Goal: Information Seeking & Learning: Learn about a topic

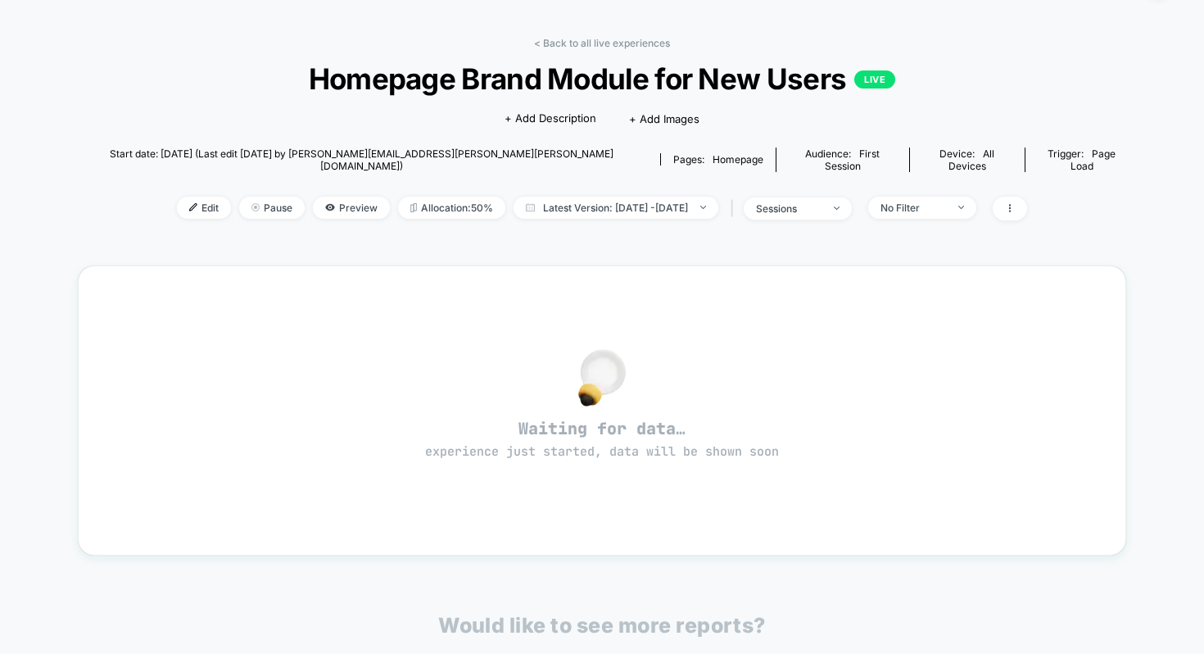
scroll to position [44, 0]
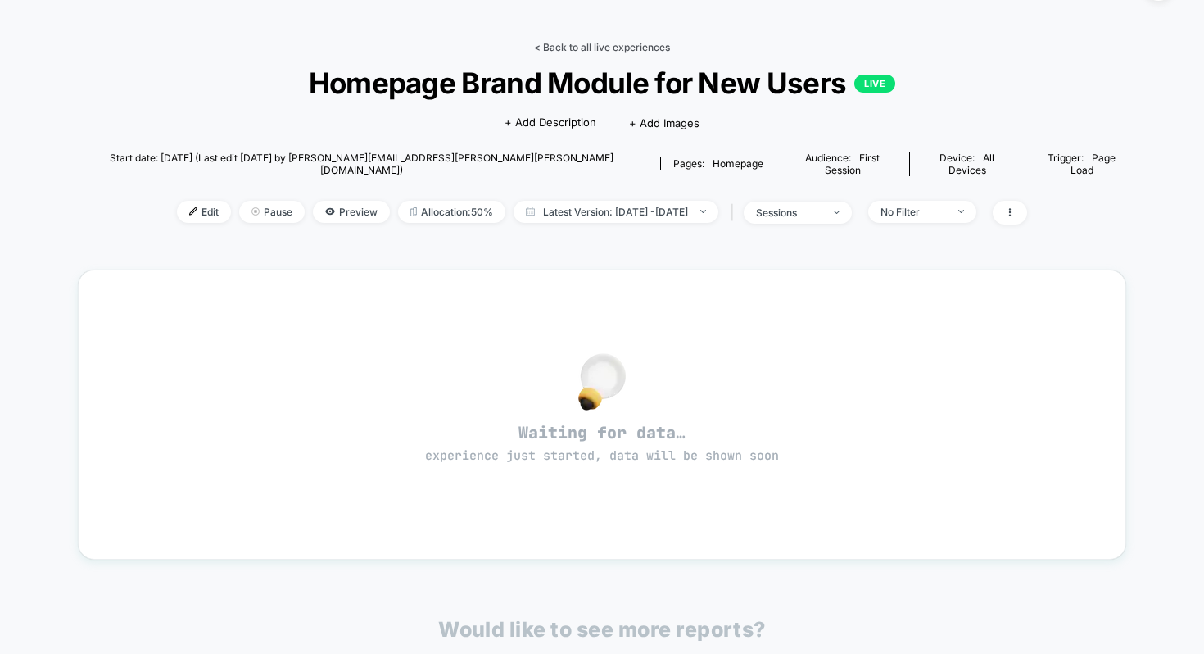
click at [619, 45] on link "< Back to all live experiences" at bounding box center [602, 47] width 136 height 12
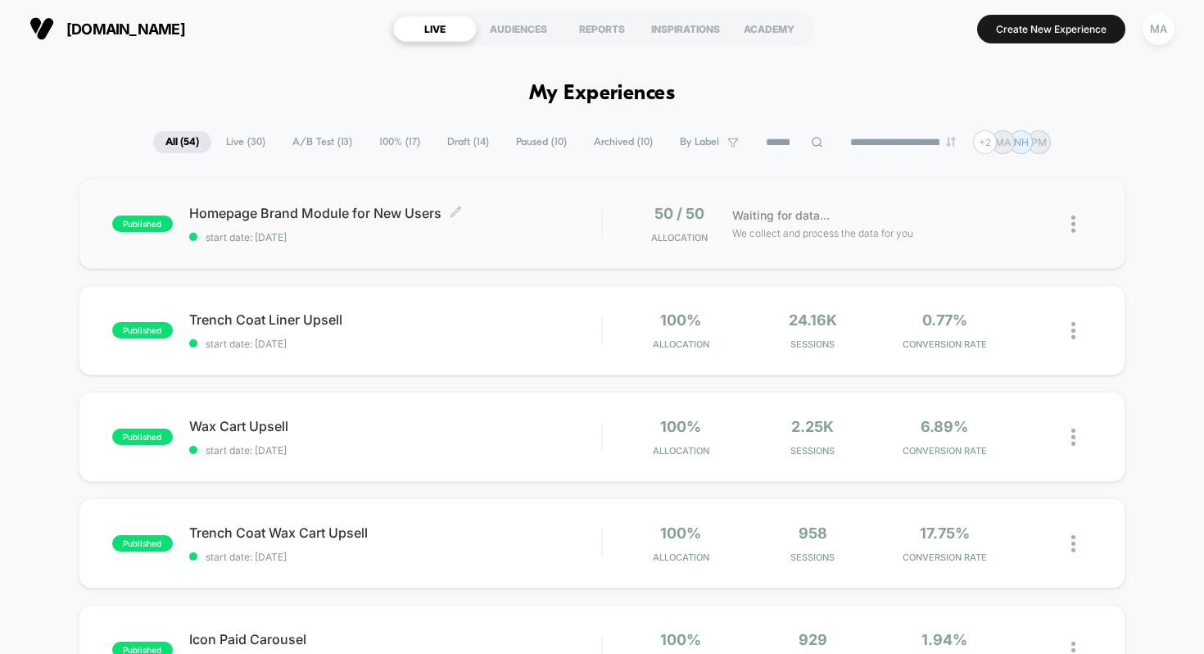
click at [594, 232] on span "start date: 8/16/2025" at bounding box center [395, 237] width 413 height 12
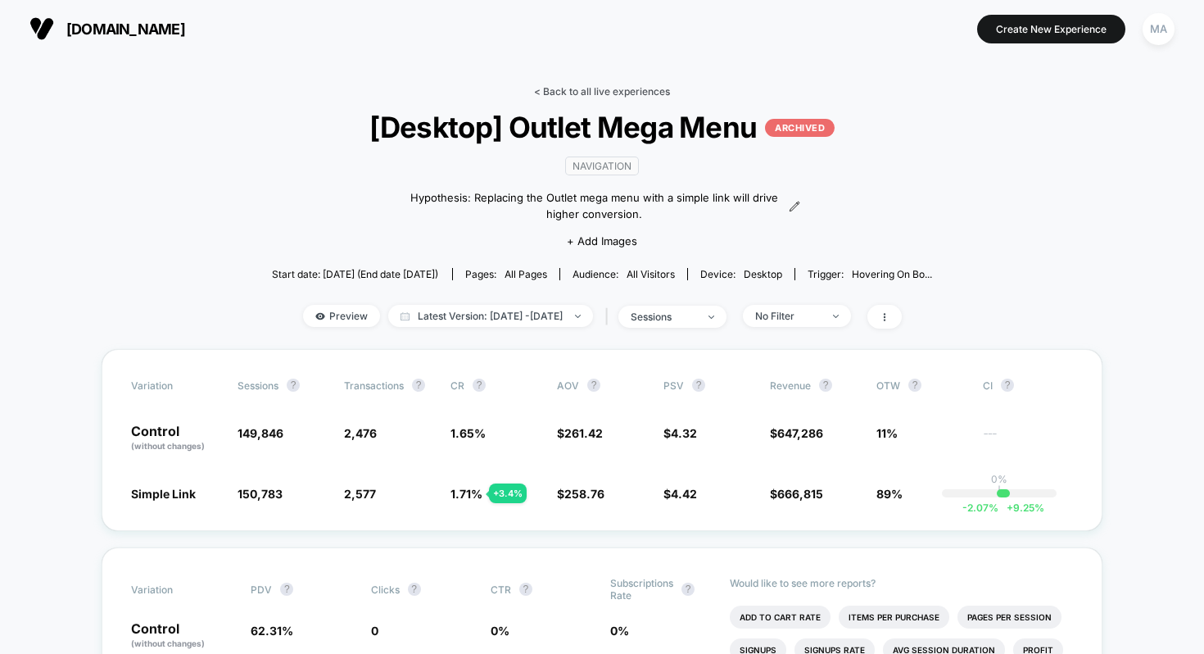
click at [596, 92] on link "< Back to all live experiences" at bounding box center [602, 91] width 136 height 12
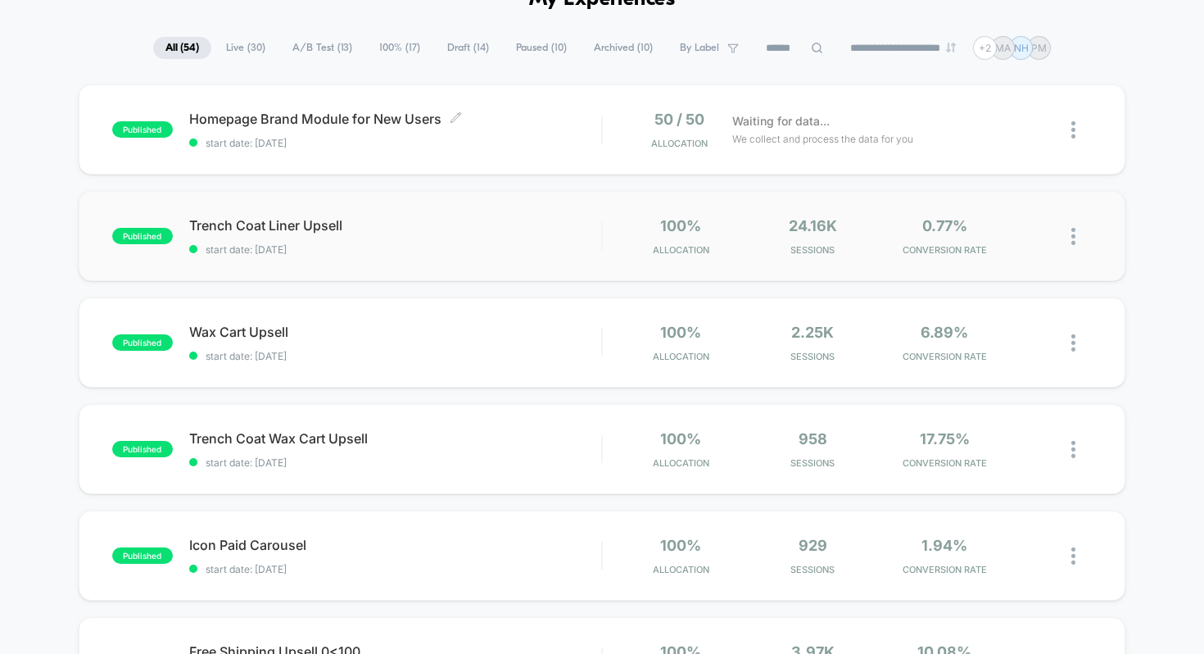
scroll to position [93, 0]
click at [481, 236] on div "Trench Coat Liner Upsell Click to edit experience details Click to edit experie…" at bounding box center [395, 237] width 413 height 39
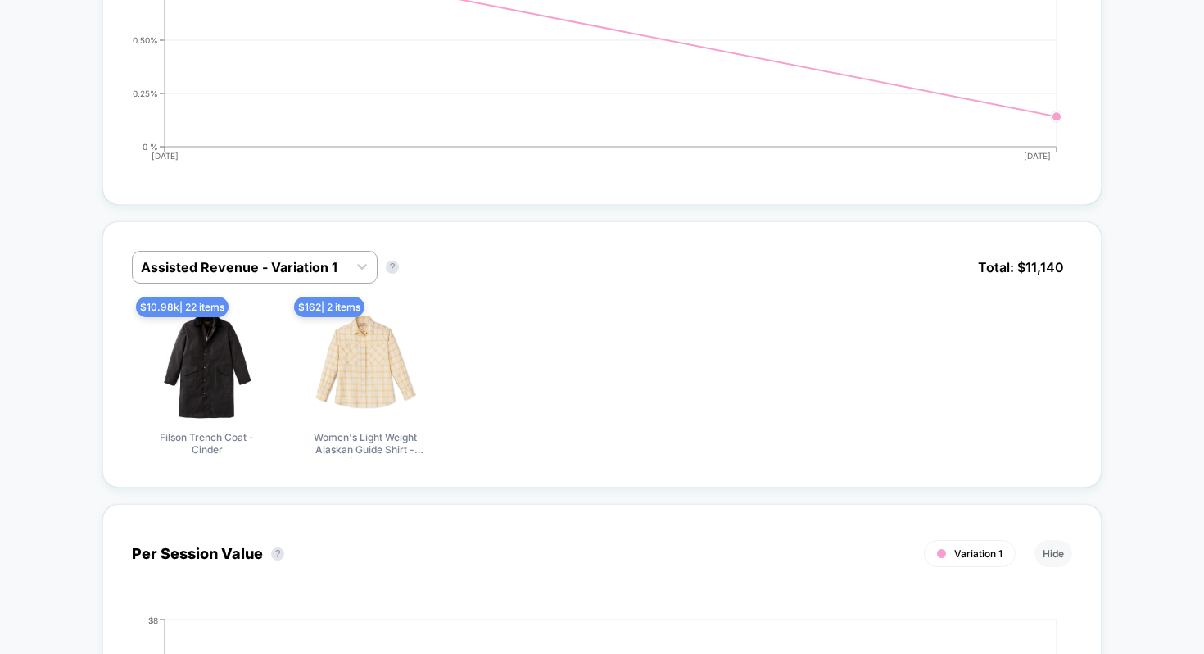
scroll to position [621, 0]
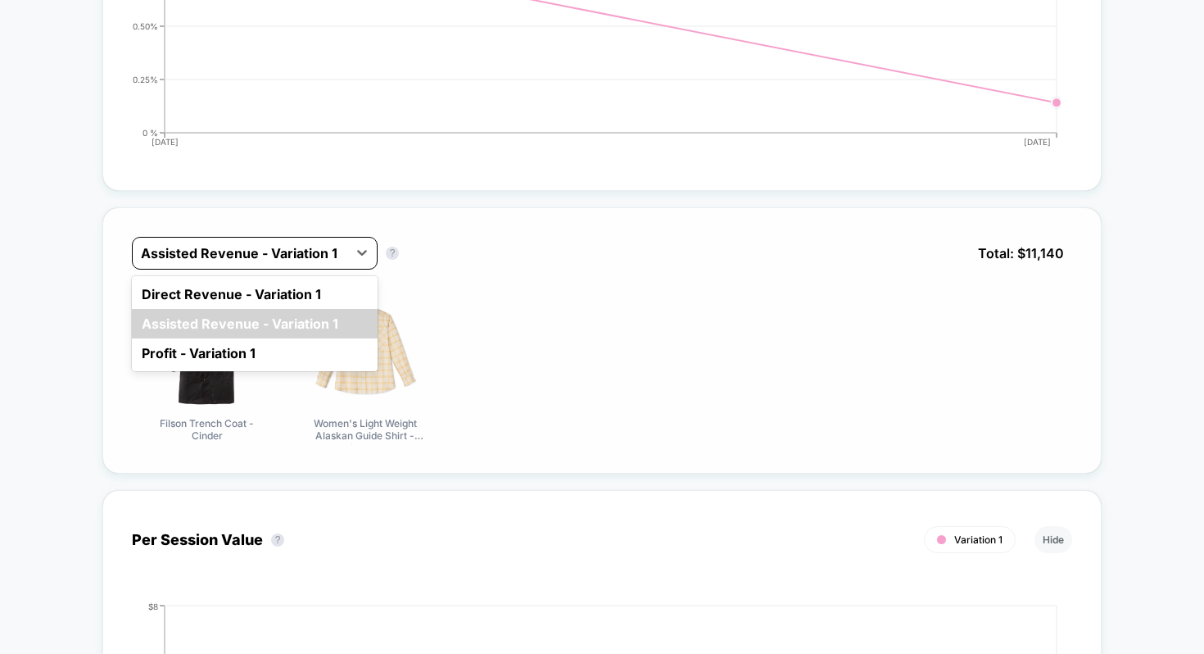
click at [252, 255] on div at bounding box center [240, 253] width 198 height 20
click at [230, 297] on div "Direct Revenue - Variation 1" at bounding box center [255, 293] width 246 height 29
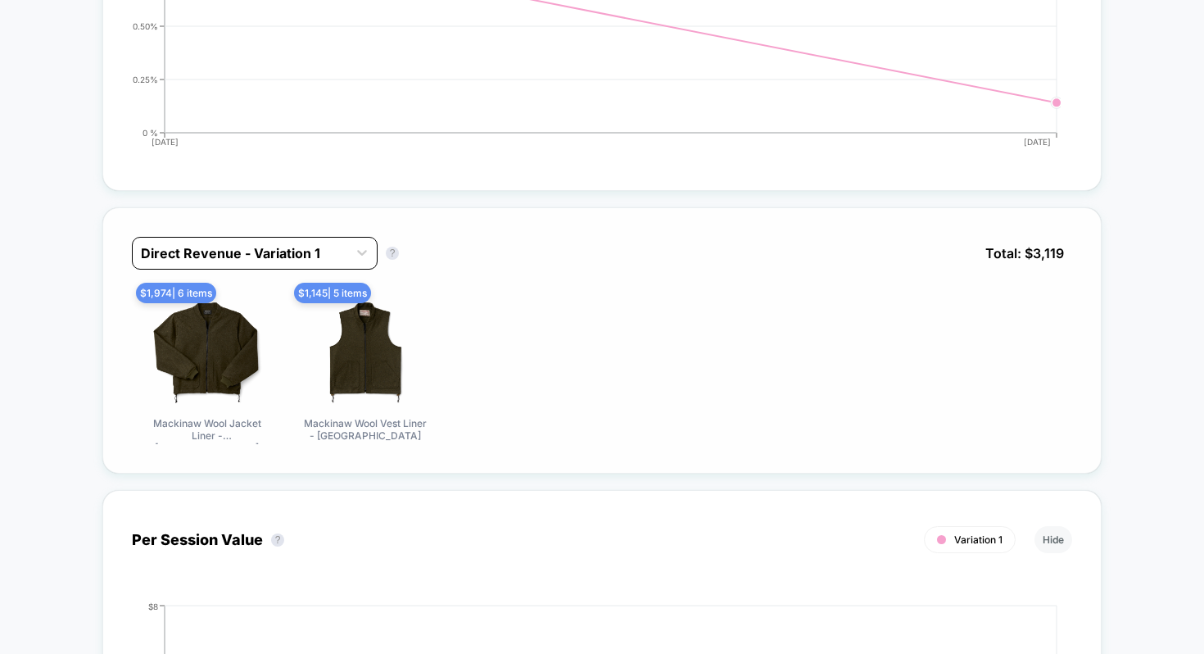
click at [322, 256] on div at bounding box center [240, 253] width 198 height 20
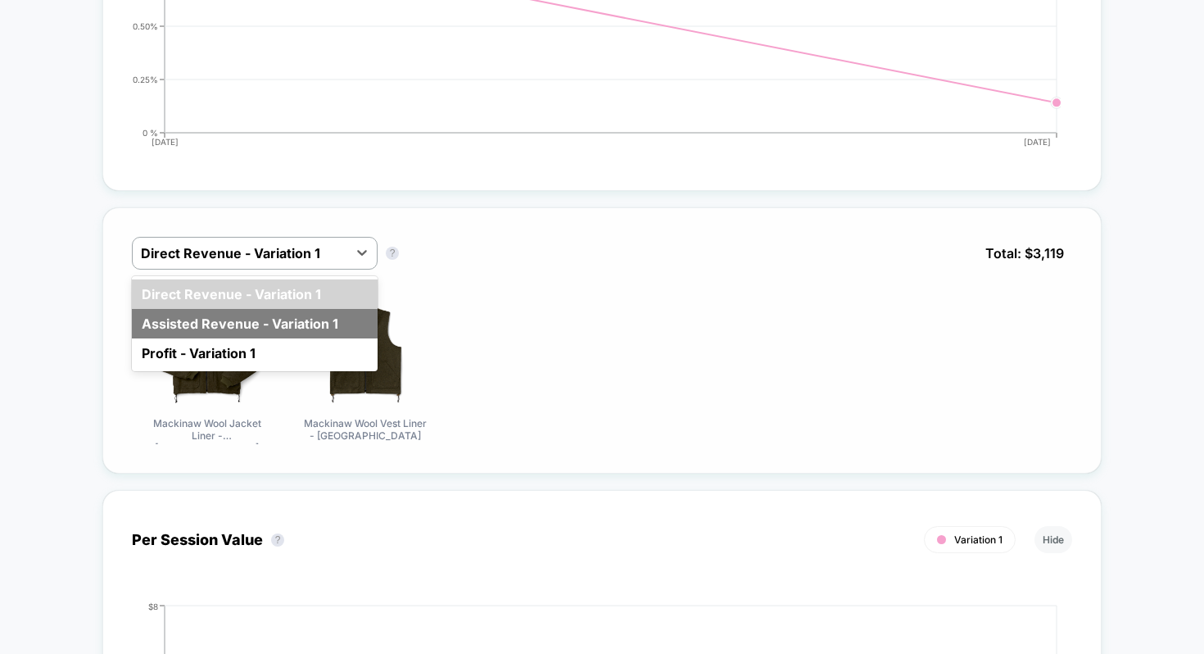
click at [271, 310] on div "Assisted Revenue - Variation 1" at bounding box center [255, 323] width 246 height 29
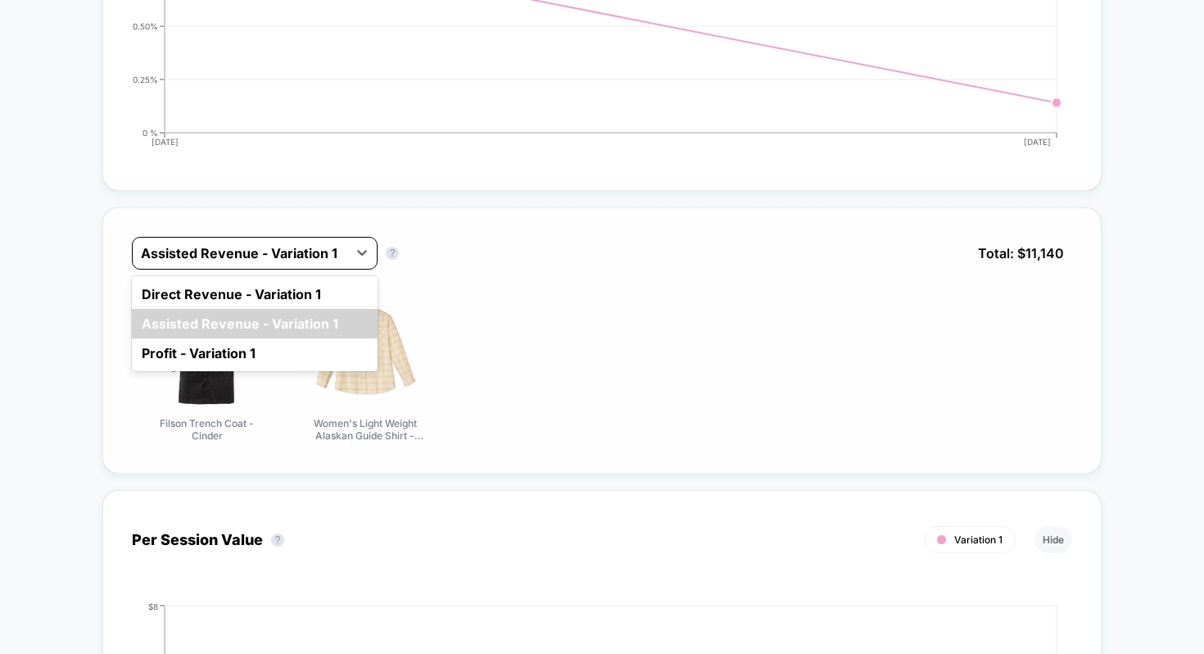
click at [275, 247] on div at bounding box center [240, 253] width 198 height 20
click at [239, 286] on div "Direct Revenue - Variation 1" at bounding box center [255, 293] width 246 height 29
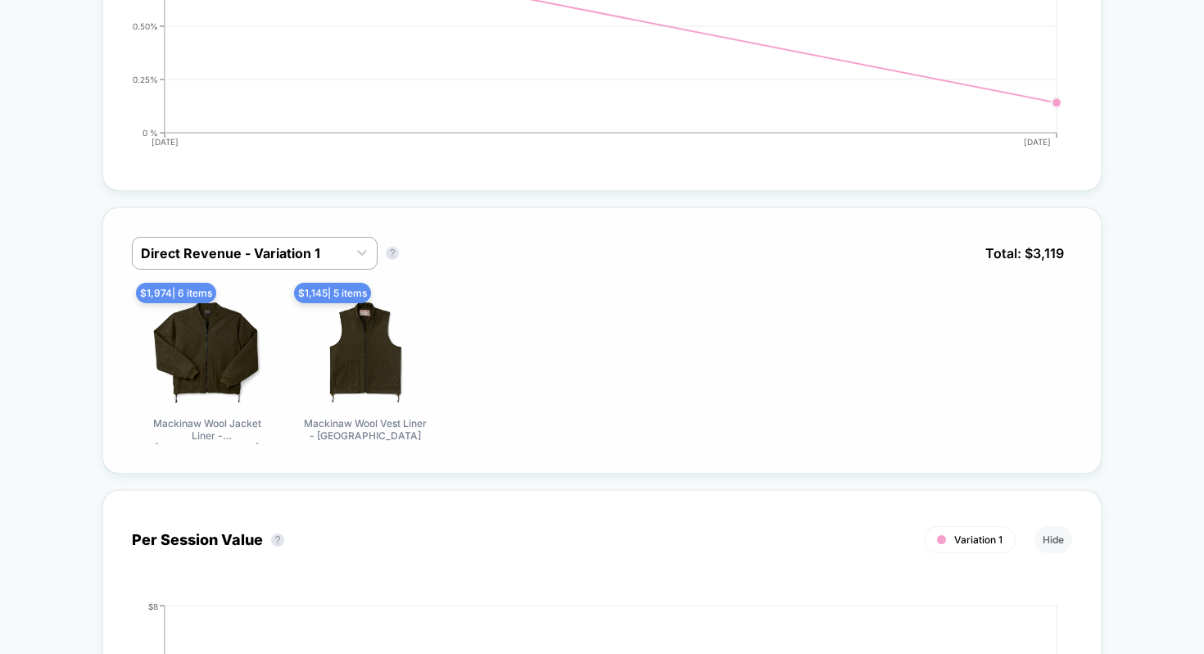
click at [506, 256] on div "Direct Revenue - Variation 1 Direct Revenue - Variation 1 ? Total: $ 3,119" at bounding box center [602, 265] width 940 height 57
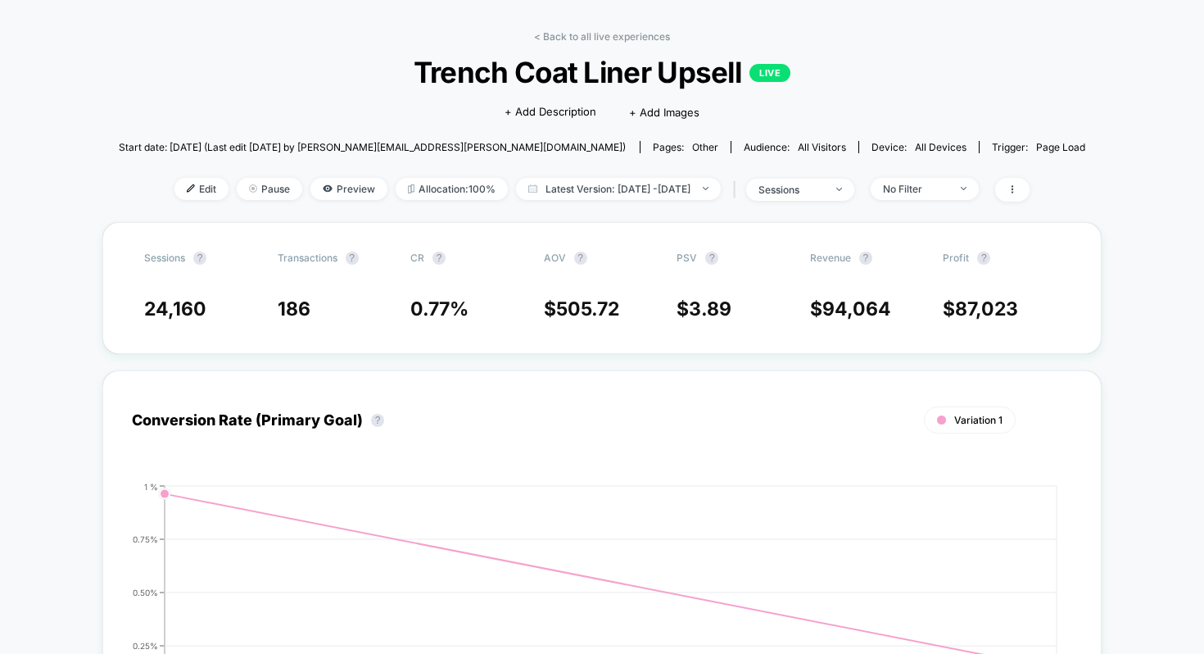
scroll to position [0, 0]
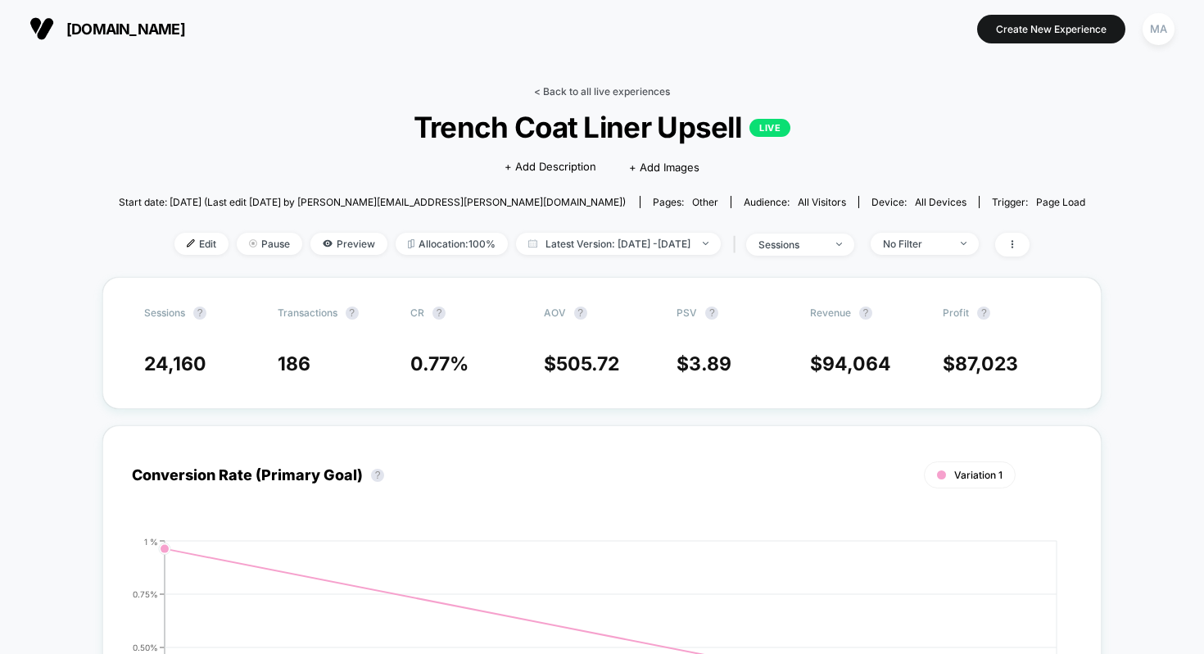
click at [597, 95] on link "< Back to all live experiences" at bounding box center [602, 91] width 136 height 12
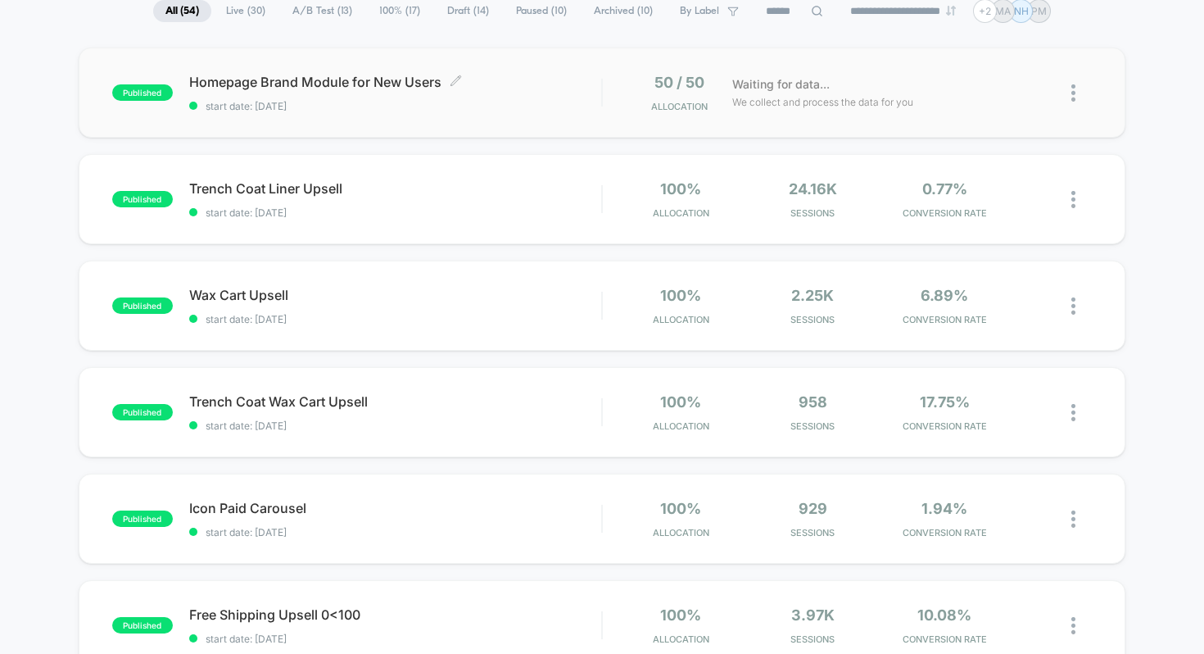
scroll to position [131, 0]
click at [380, 288] on span "Wax Cart Upsell Click to edit experience details" at bounding box center [395, 295] width 413 height 16
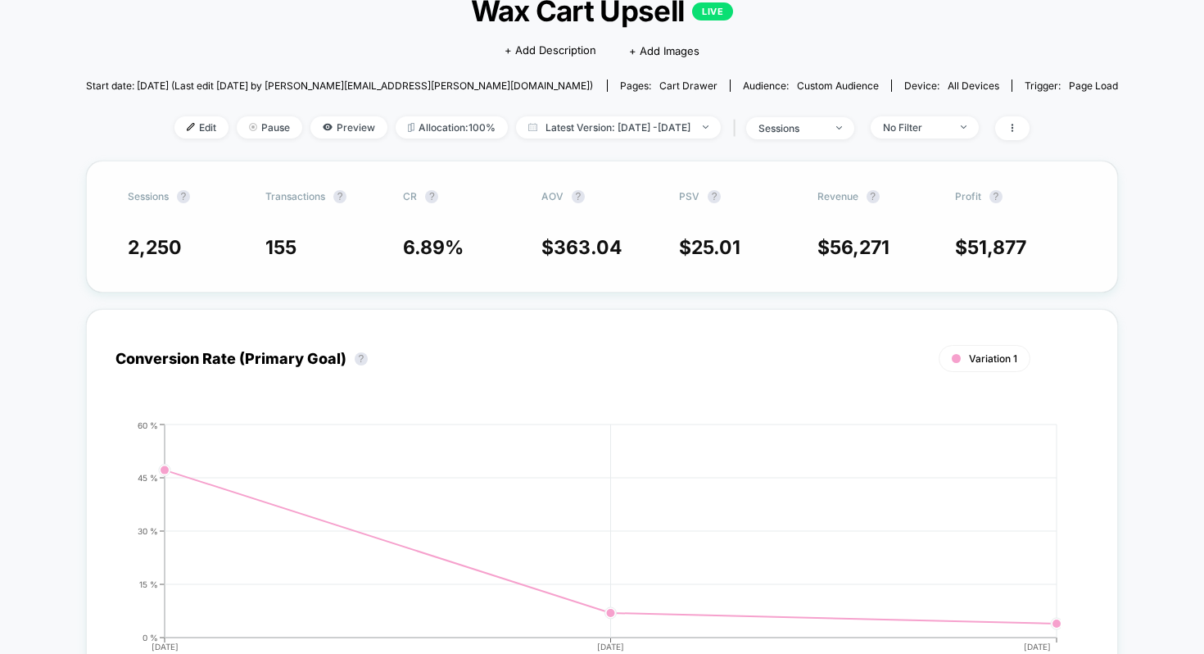
scroll to position [115, 0]
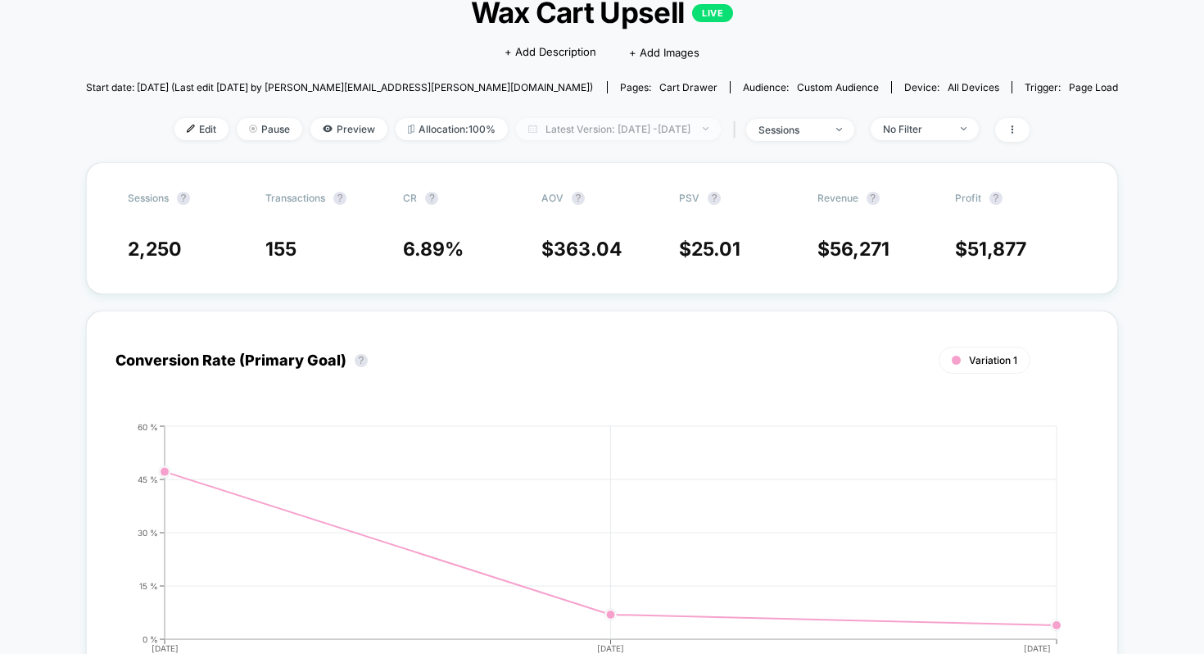
click at [544, 131] on span "Latest Version: Aug 14, 2025 - Aug 16, 2025" at bounding box center [618, 129] width 205 height 22
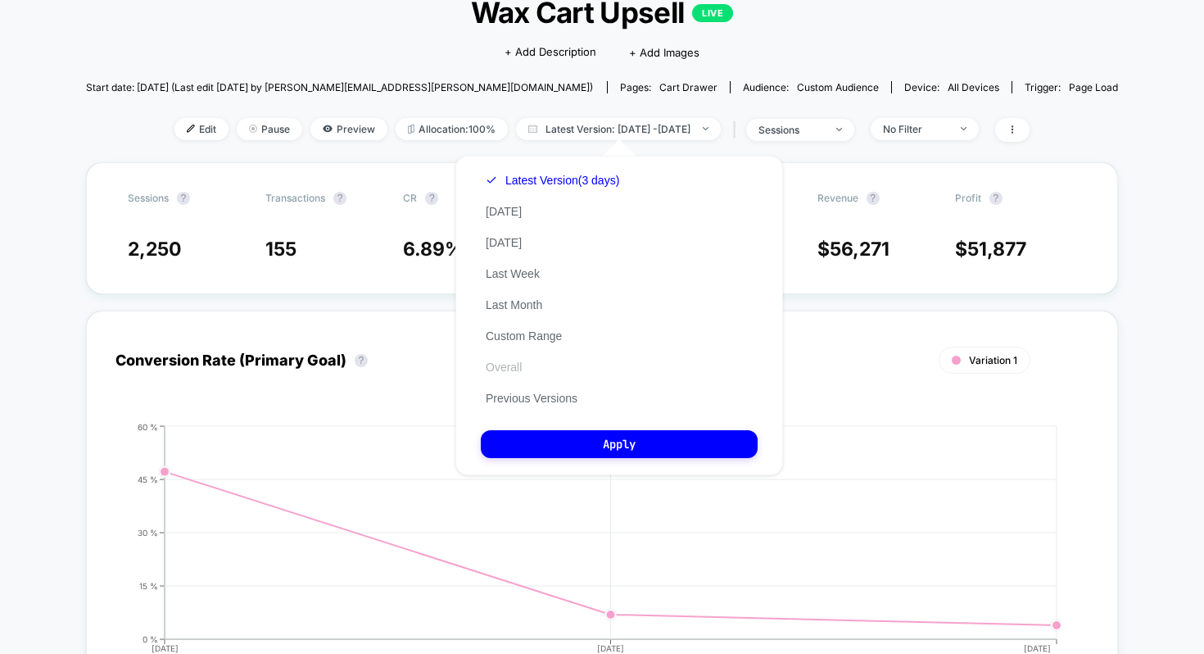
click at [516, 372] on button "Overall" at bounding box center [504, 367] width 46 height 15
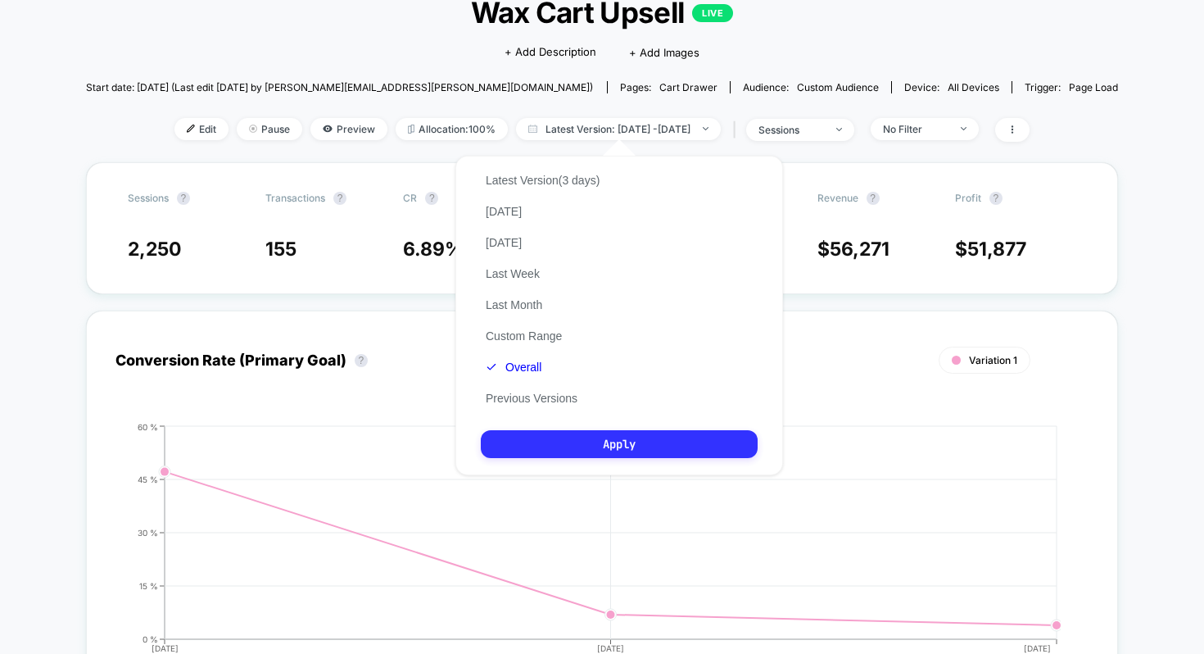
click at [628, 443] on button "Apply" at bounding box center [619, 444] width 277 height 28
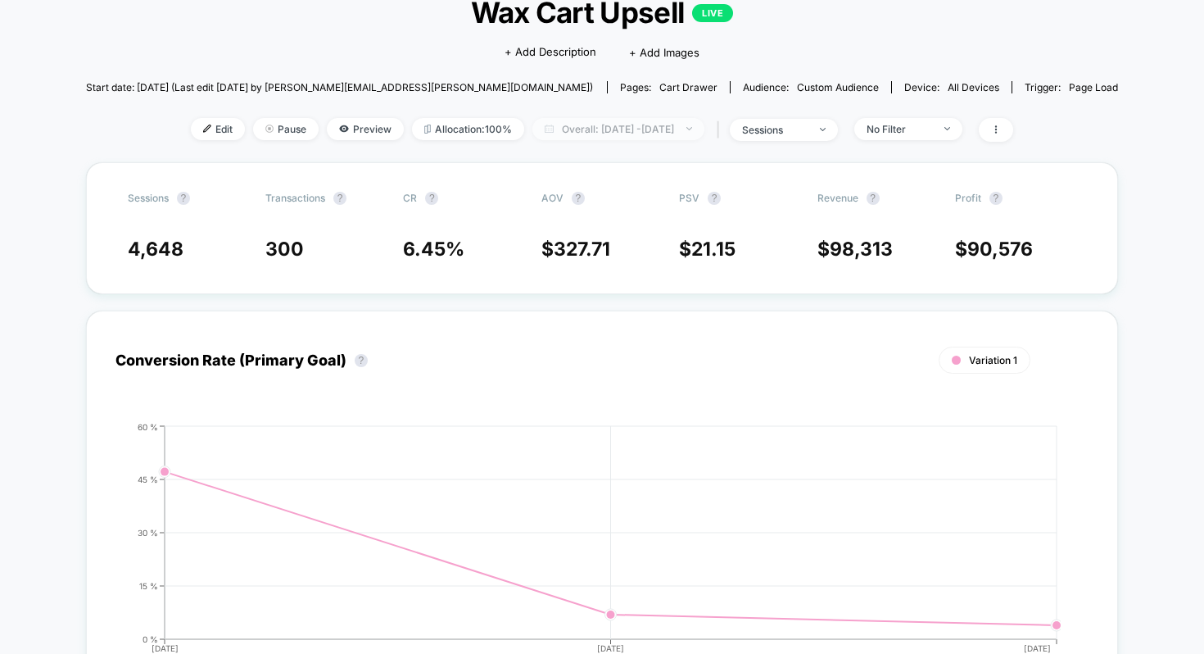
click at [555, 125] on span "Overall: Aug 13, 2025 - Aug 16, 2025" at bounding box center [619, 129] width 172 height 22
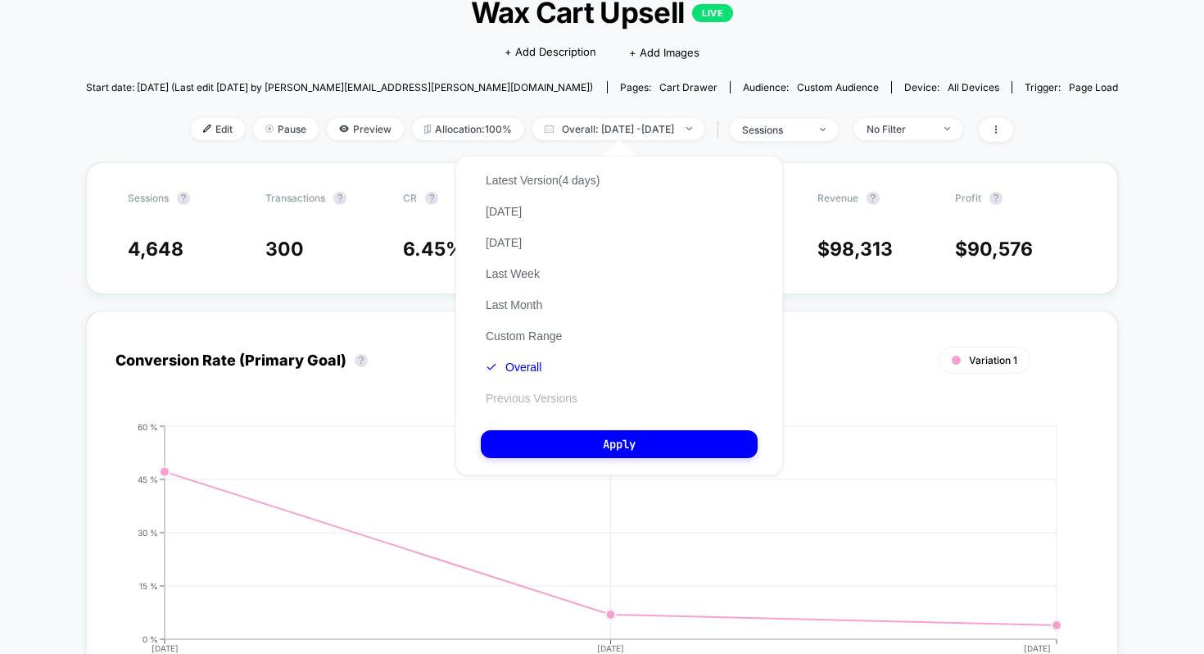
click at [542, 402] on button "Previous Versions" at bounding box center [532, 398] width 102 height 15
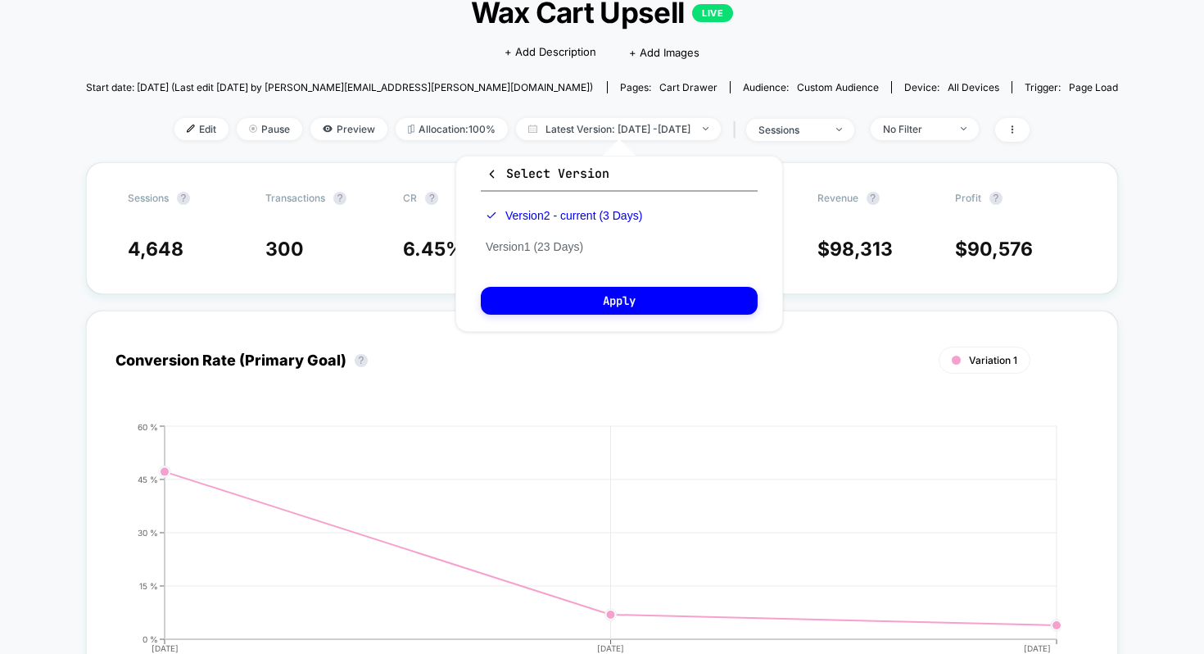
click at [544, 253] on div "Version 2 - current (3 Days) Version 1 (23 Days)" at bounding box center [564, 231] width 166 height 62
click at [536, 247] on button "Version 1 (23 Days)" at bounding box center [534, 246] width 107 height 15
click at [594, 283] on div "Select Version Version 2 - current (3 Days) Version 1 (23 Days) Apply" at bounding box center [619, 244] width 328 height 176
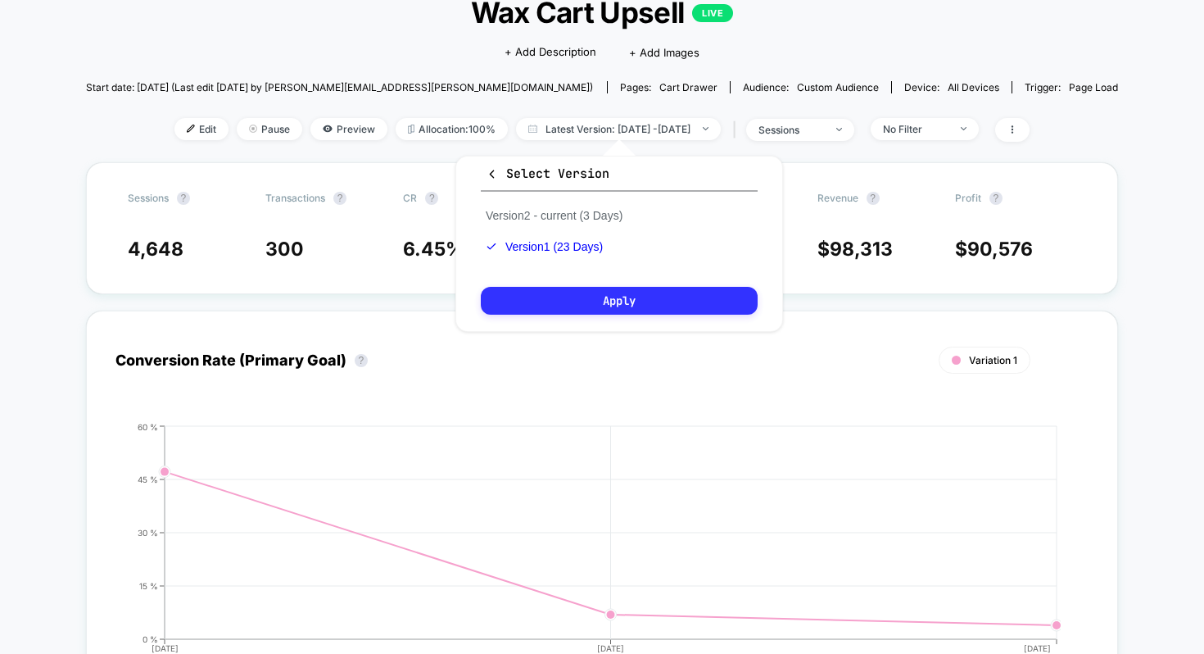
click at [594, 310] on button "Apply" at bounding box center [619, 301] width 277 height 28
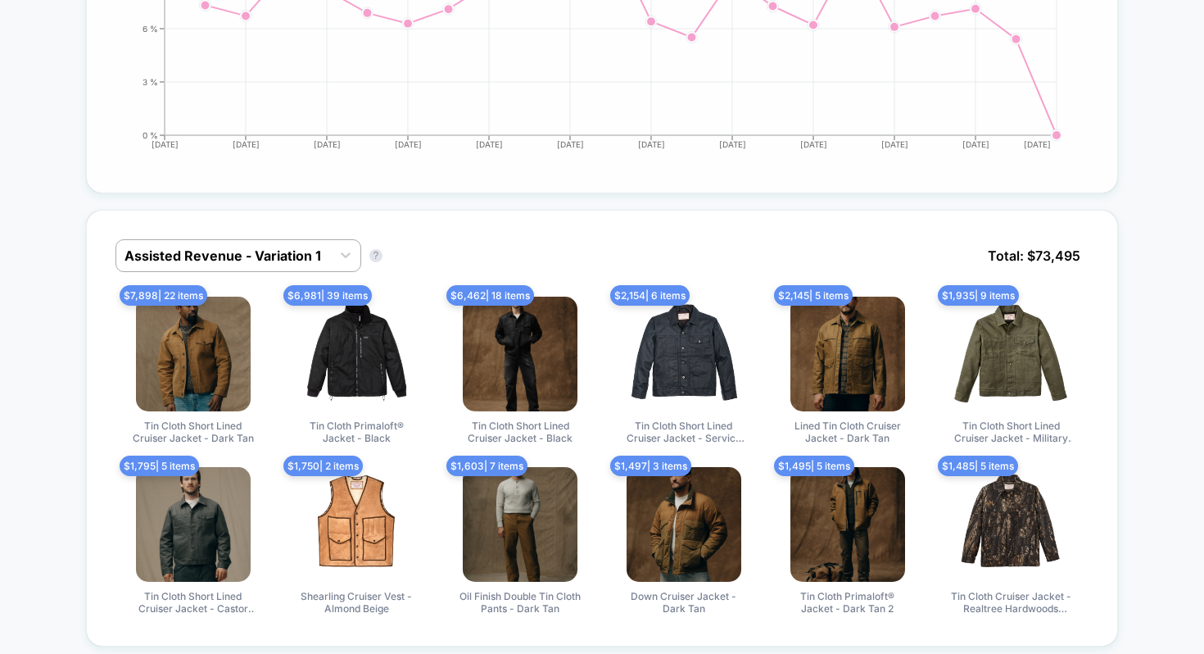
scroll to position [618, 0]
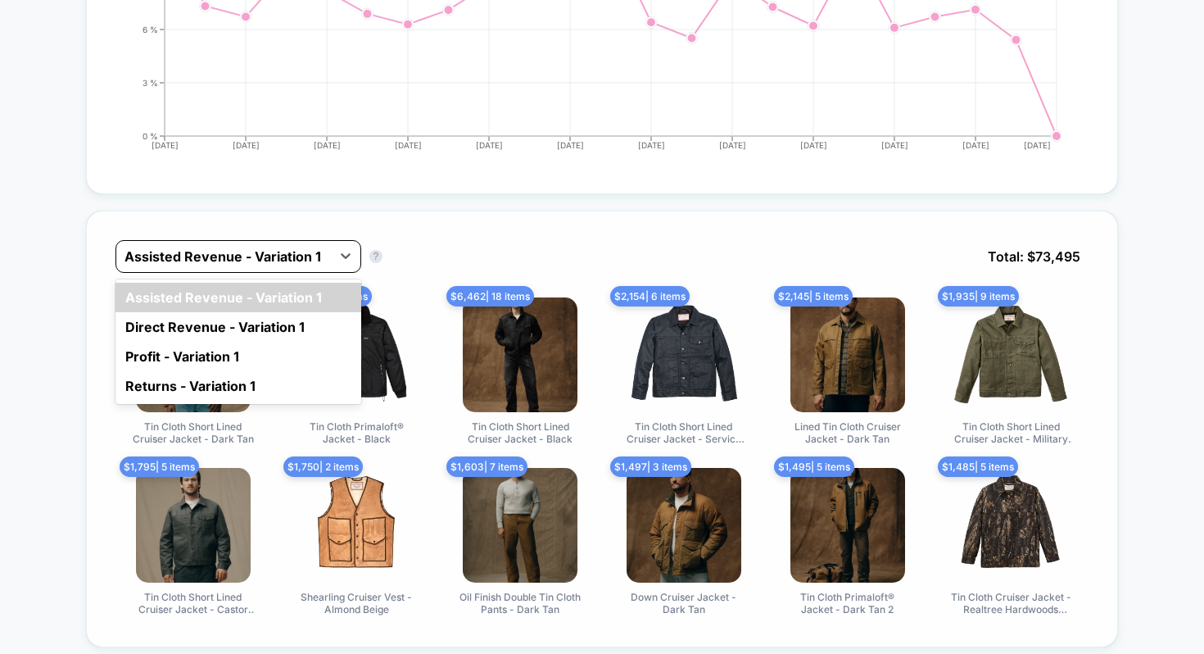
click at [301, 256] on div at bounding box center [224, 257] width 198 height 20
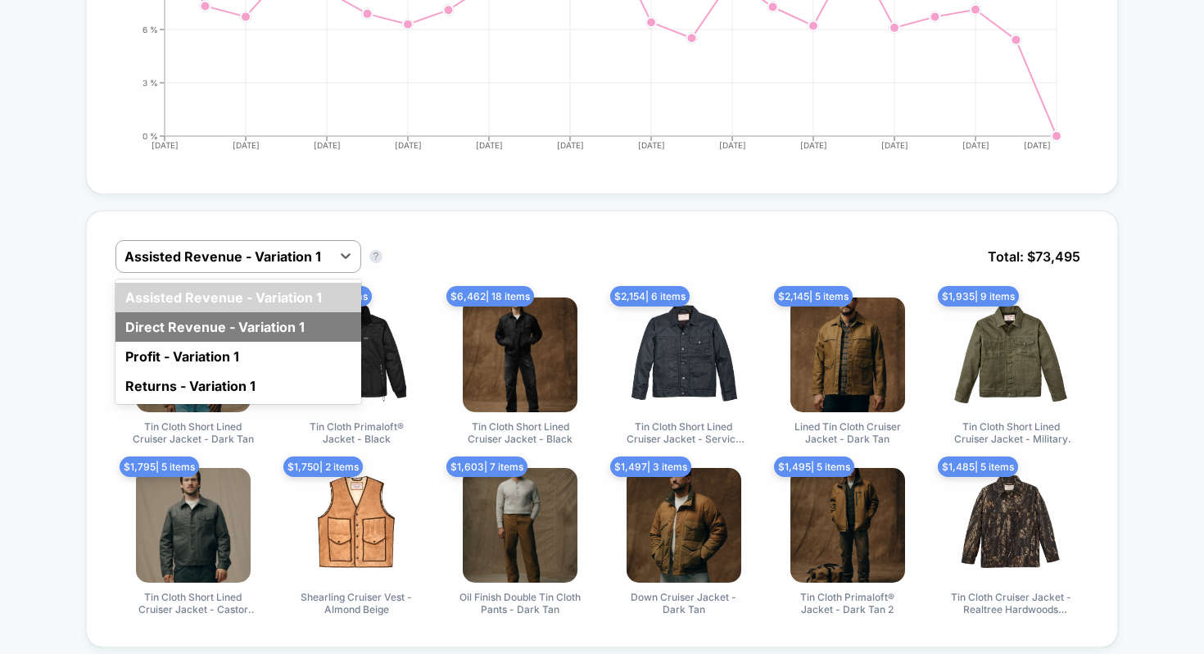
click at [243, 329] on div "Direct Revenue - Variation 1" at bounding box center [239, 326] width 246 height 29
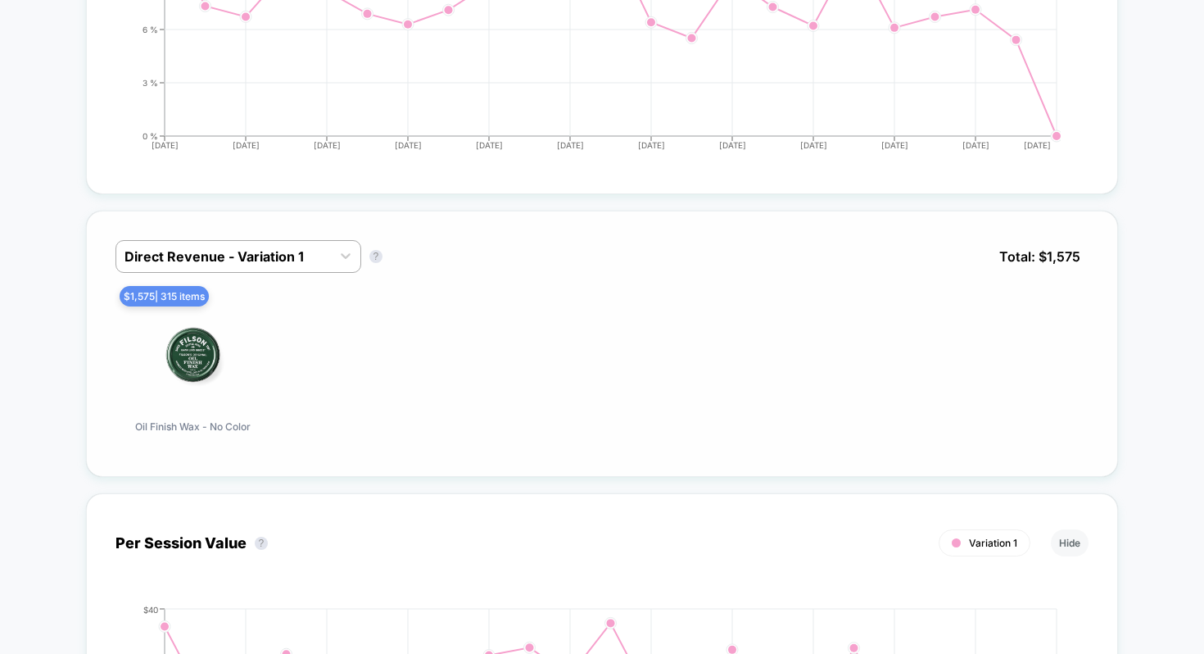
click at [532, 258] on div "Direct Revenue - Variation 1 Direct Revenue - Variation 1 ? Total: $ 1,575" at bounding box center [603, 268] width 974 height 57
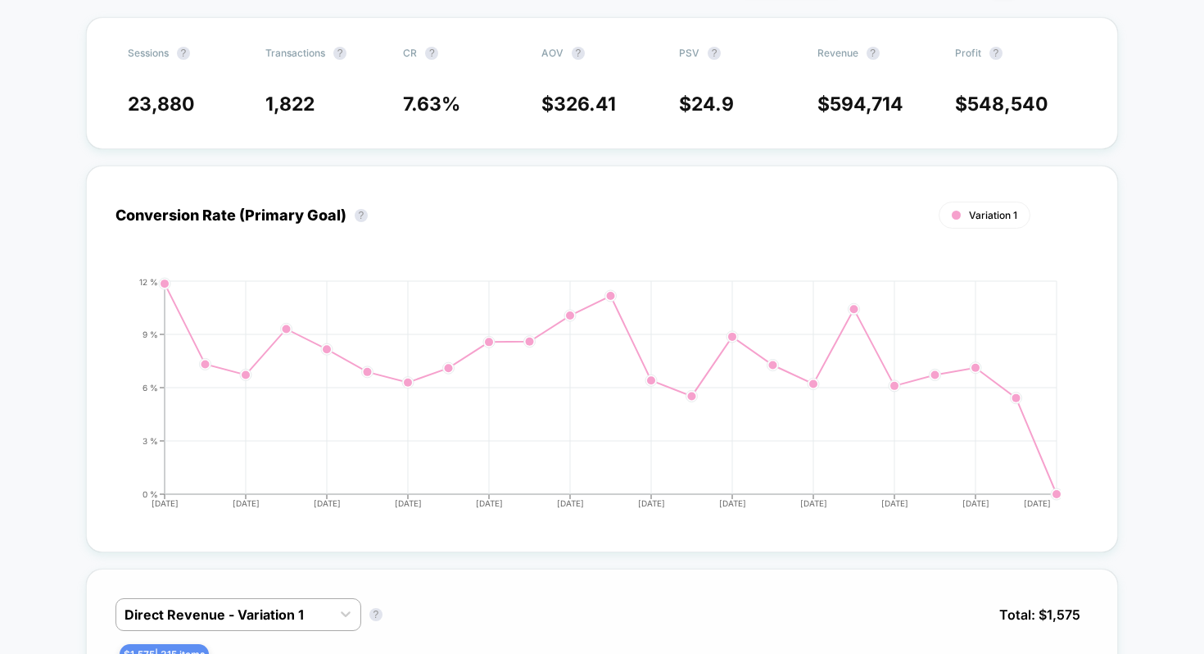
scroll to position [0, 0]
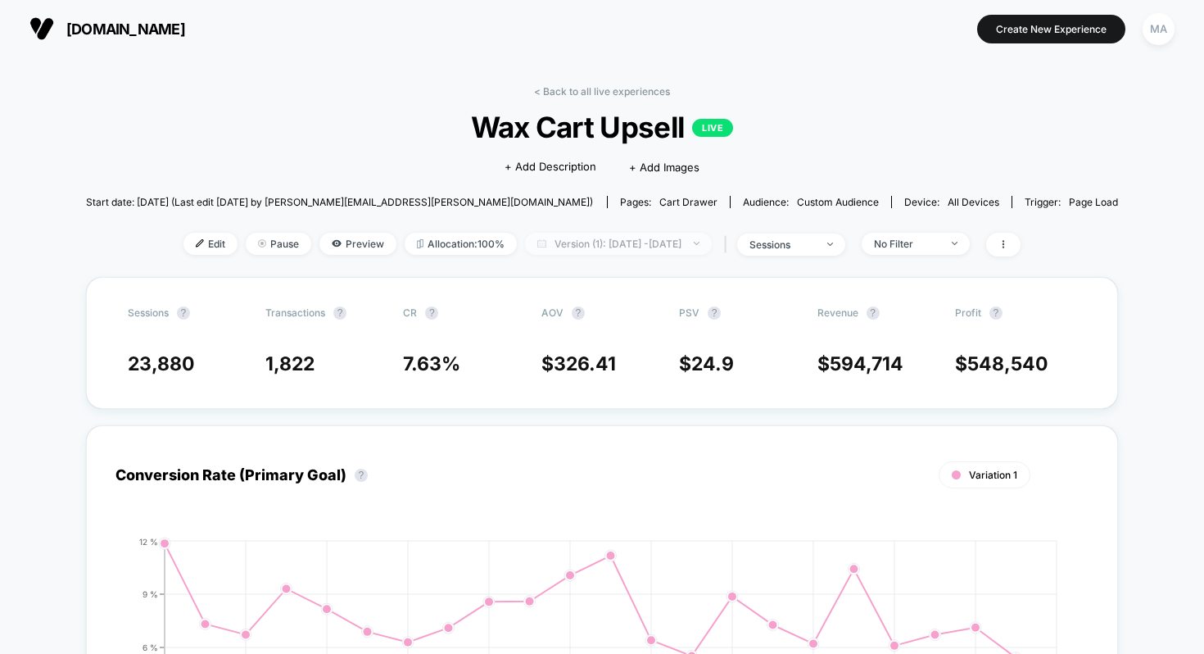
click at [588, 248] on span "Version (1): Jul 23, 2025 - Aug 14, 2025" at bounding box center [618, 244] width 187 height 22
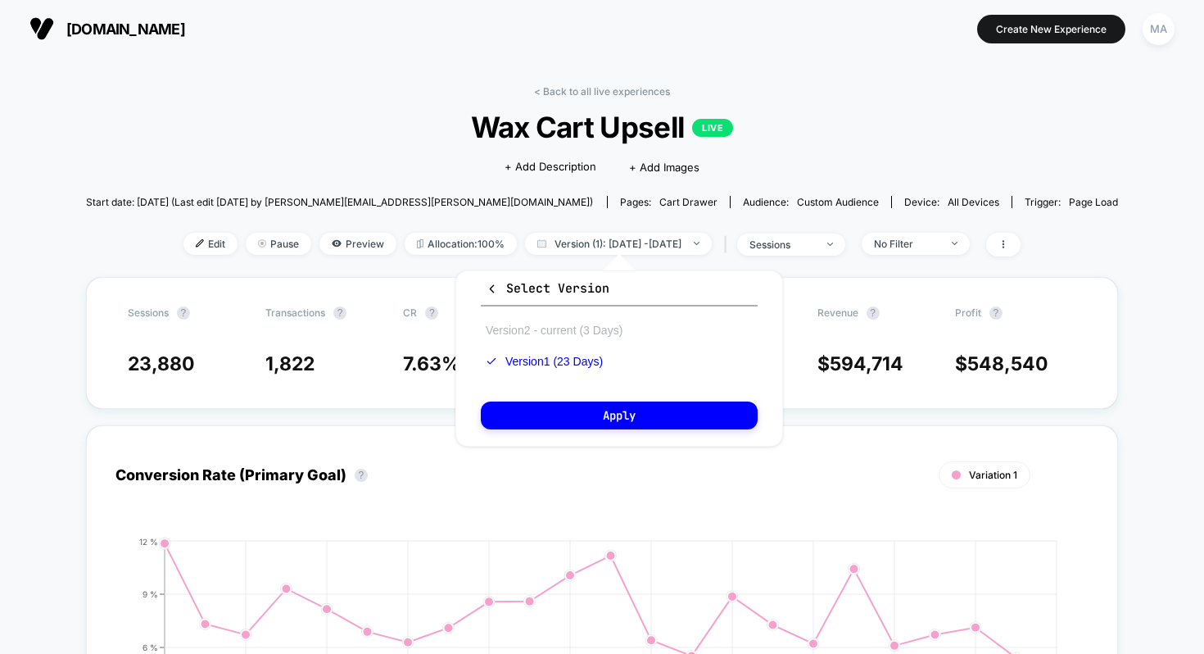
click at [546, 335] on button "Version 2 - current (3 Days)" at bounding box center [554, 330] width 147 height 15
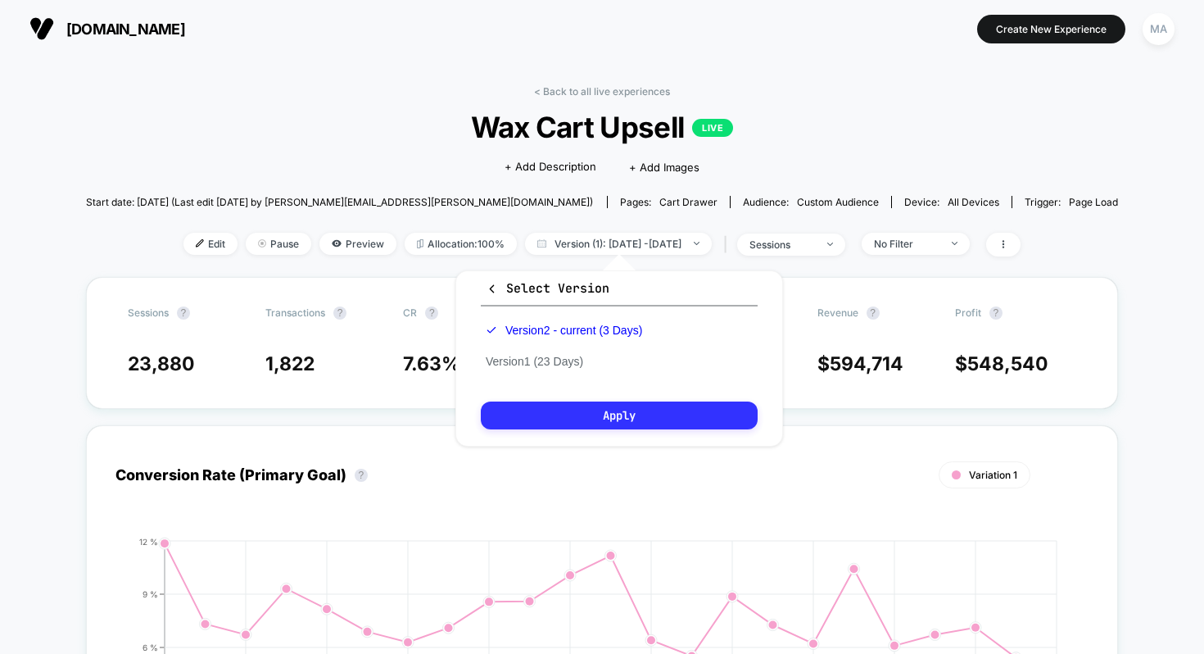
click at [582, 417] on button "Apply" at bounding box center [619, 415] width 277 height 28
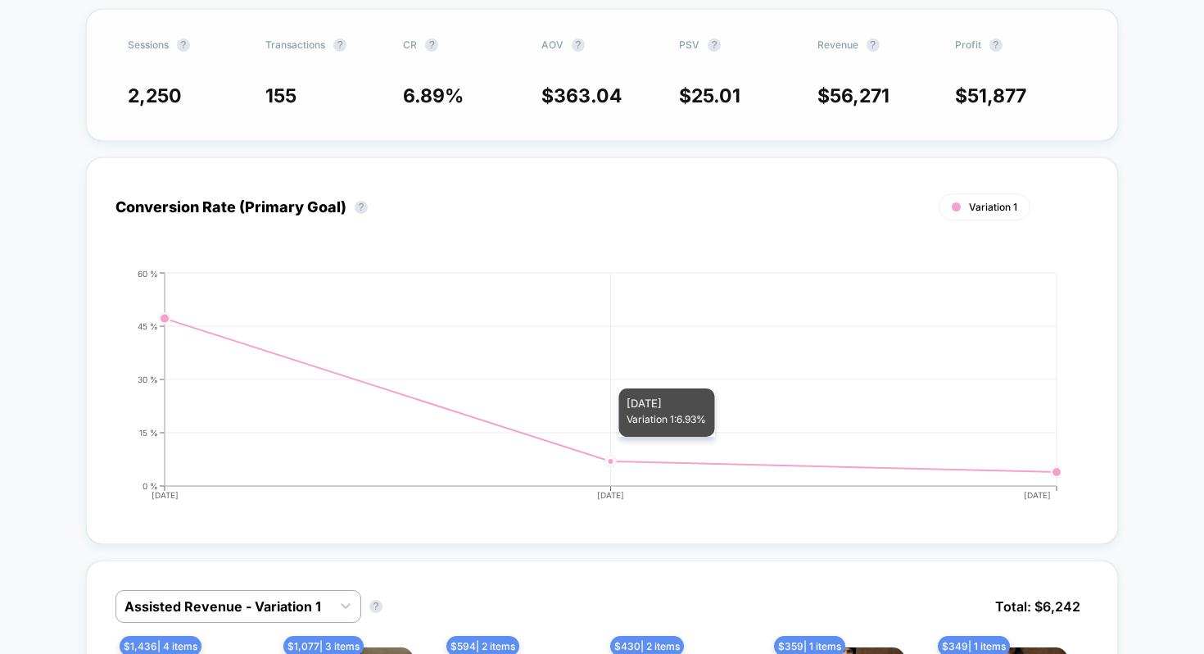
scroll to position [440, 0]
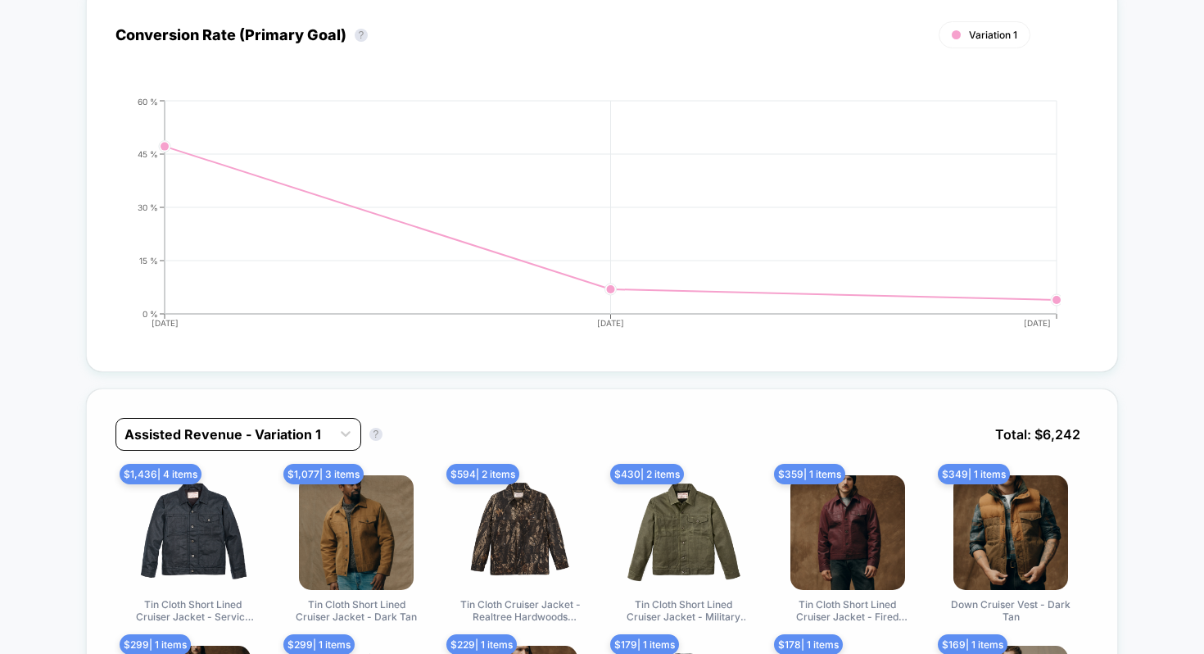
click at [331, 426] on div "Assisted Revenue - Variation 1" at bounding box center [223, 434] width 215 height 26
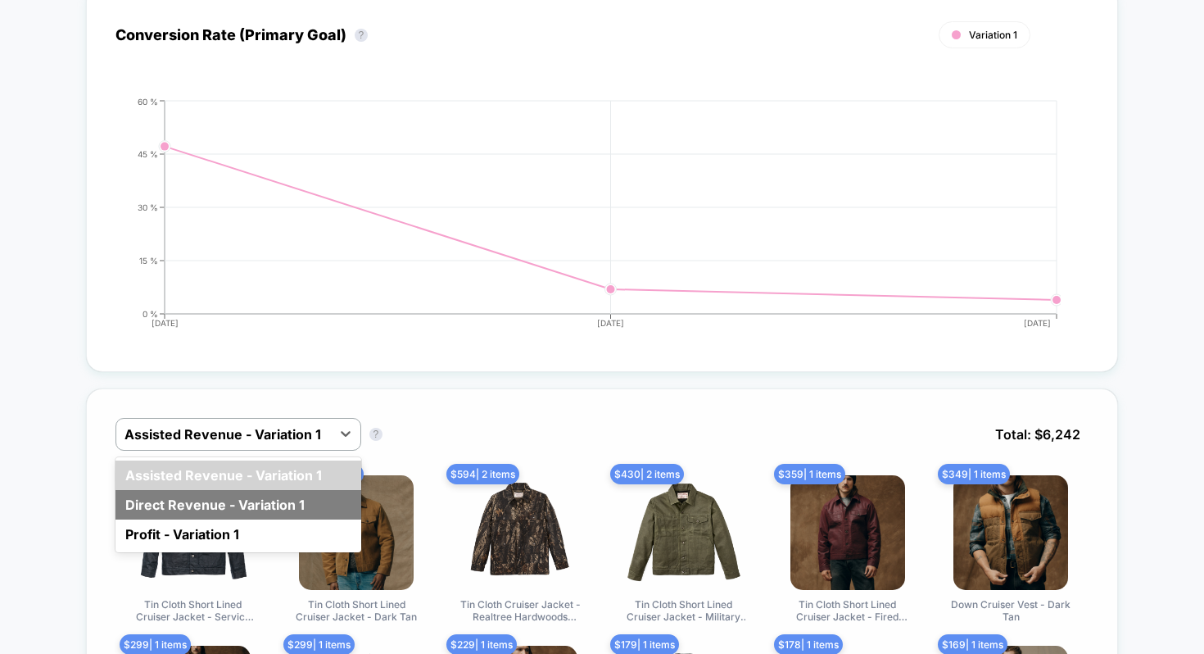
click at [271, 499] on div "Direct Revenue - Variation 1" at bounding box center [239, 504] width 246 height 29
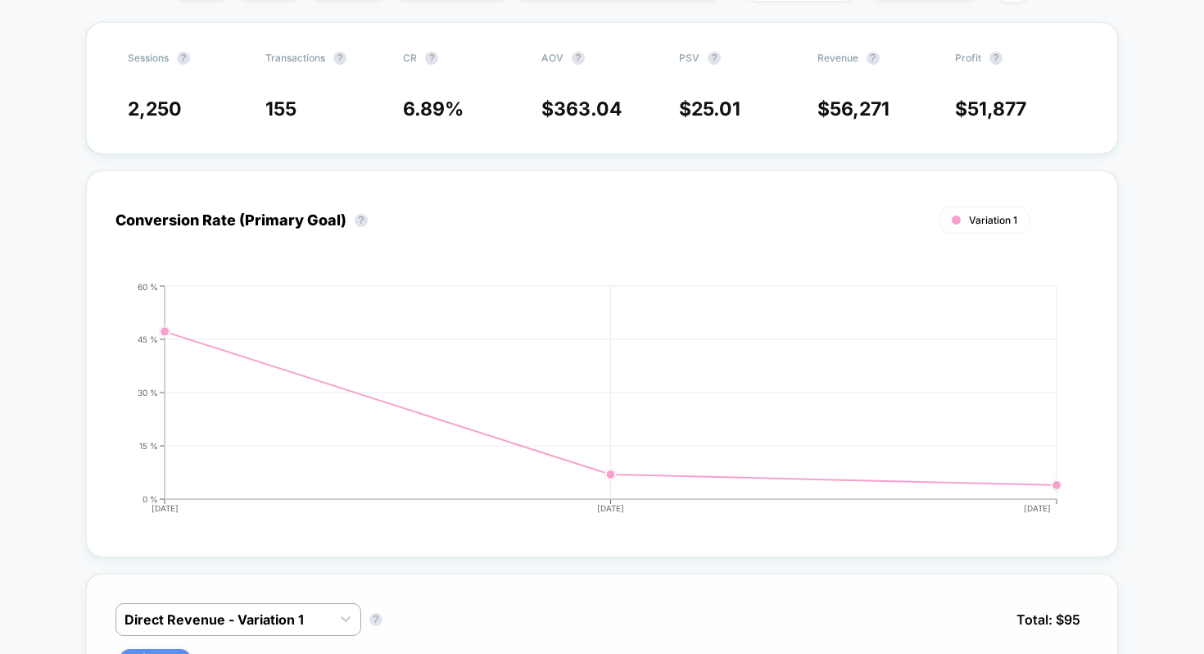
scroll to position [0, 0]
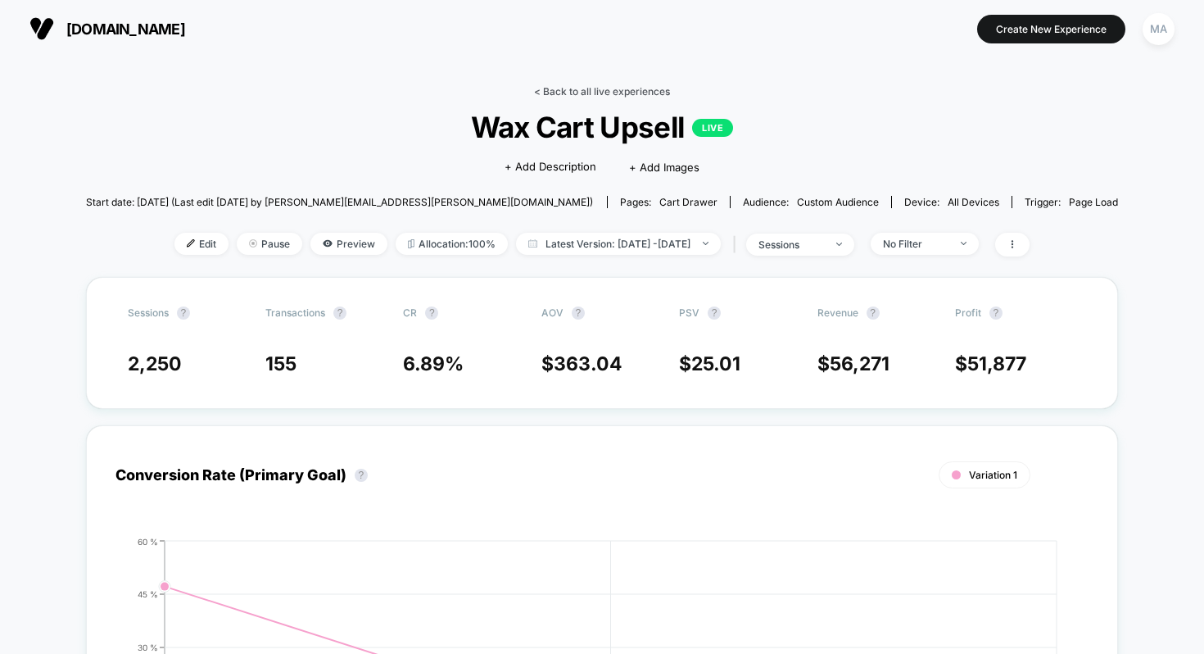
click at [568, 91] on link "< Back to all live experiences" at bounding box center [602, 91] width 136 height 12
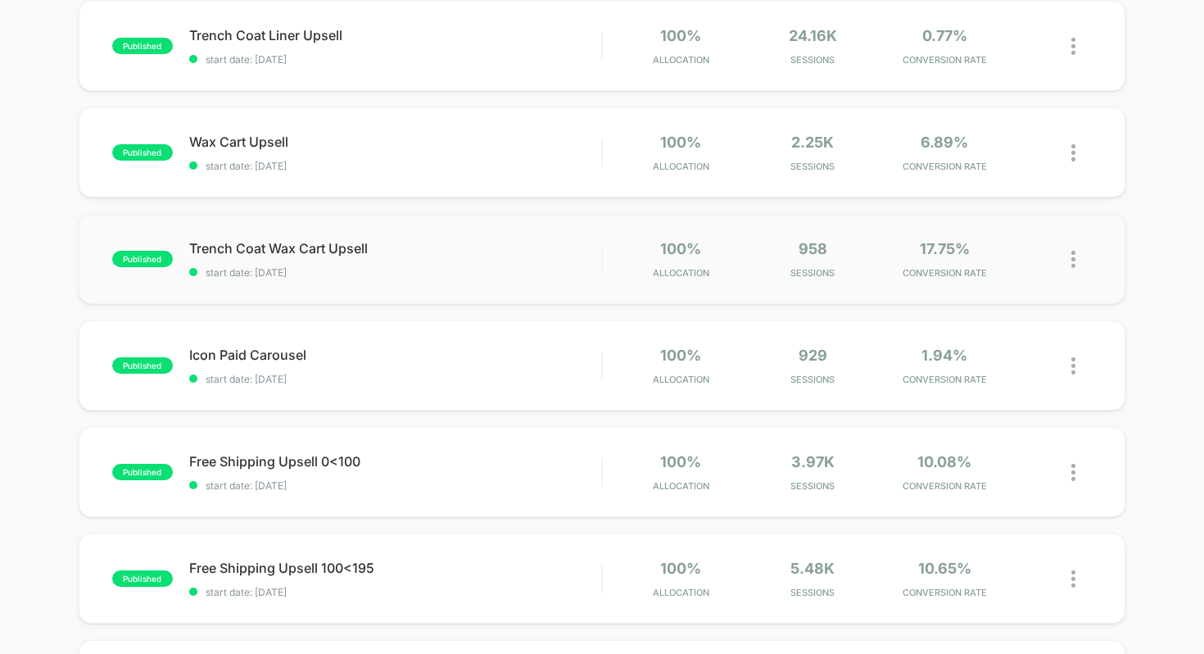
scroll to position [283, 0]
click at [484, 269] on span "start date: [DATE]" at bounding box center [395, 273] width 413 height 12
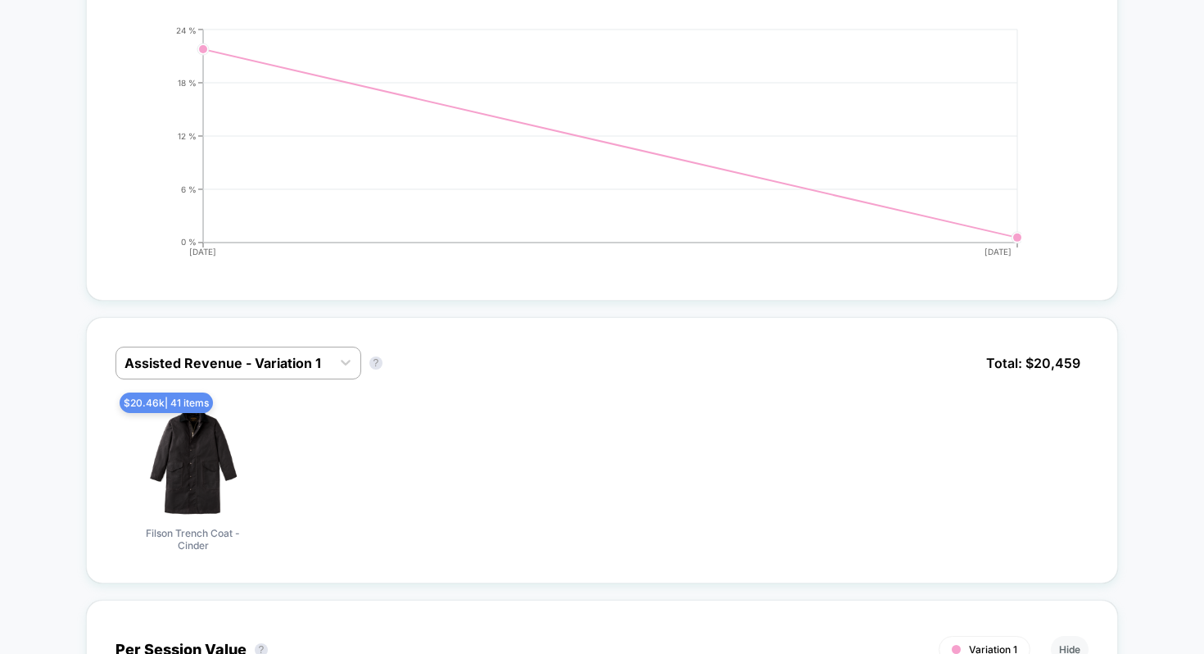
scroll to position [576, 0]
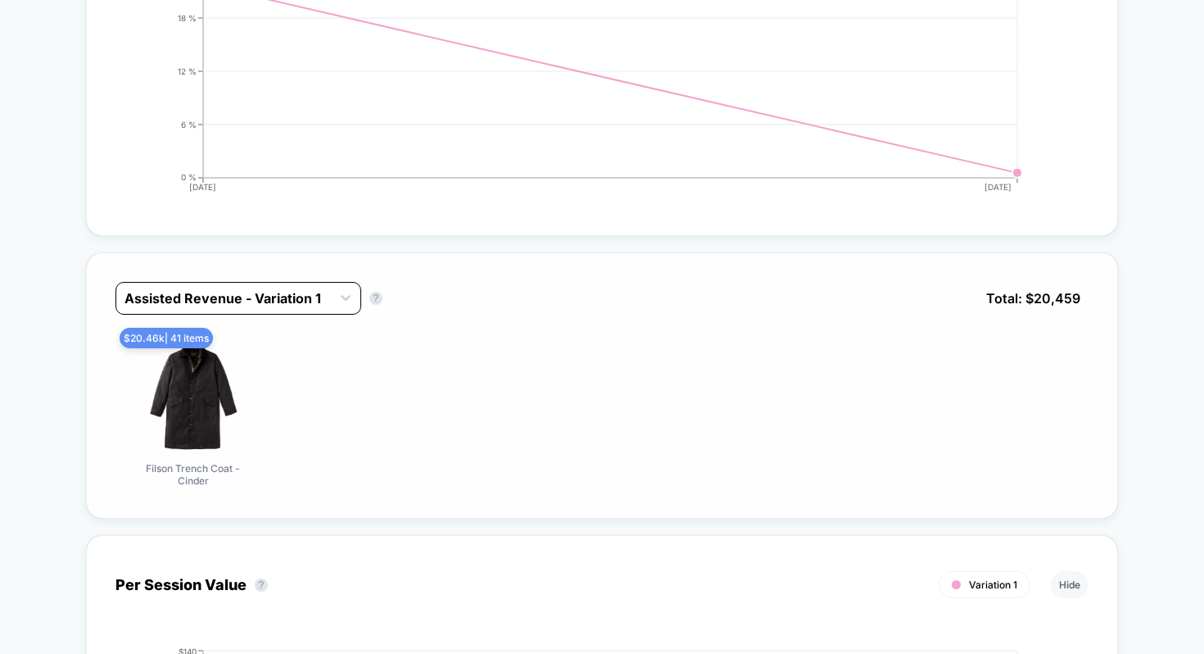
click at [279, 286] on div "Assisted Revenue - Variation 1" at bounding box center [223, 298] width 215 height 26
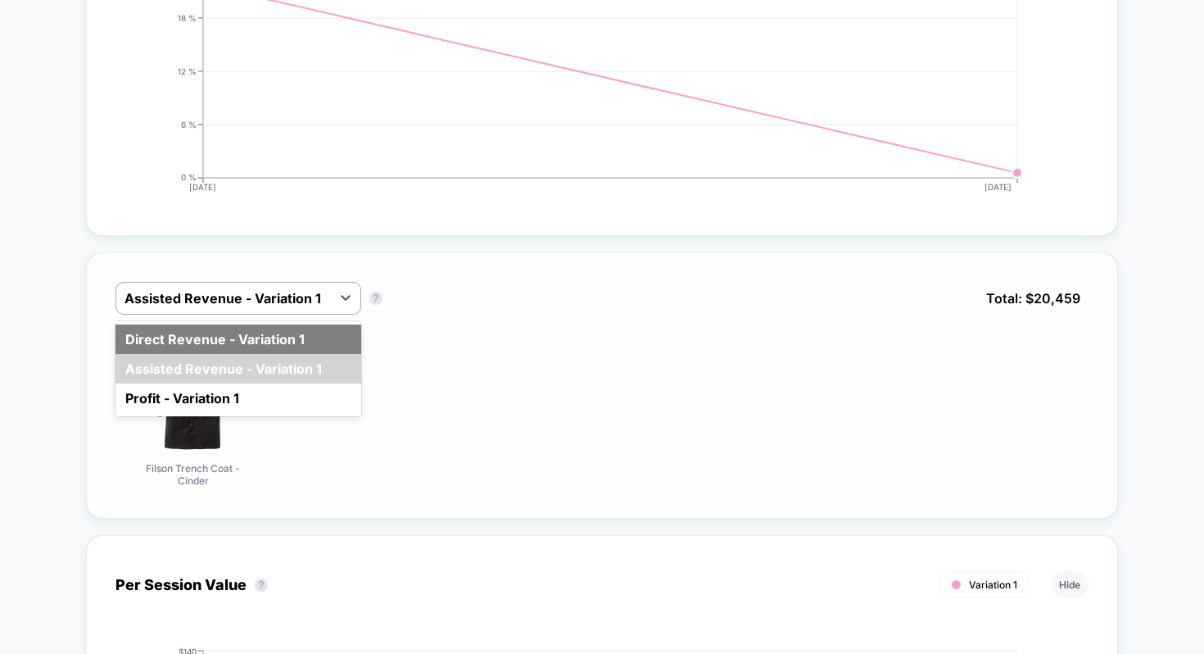
click at [254, 343] on div "Direct Revenue - Variation 1" at bounding box center [239, 338] width 246 height 29
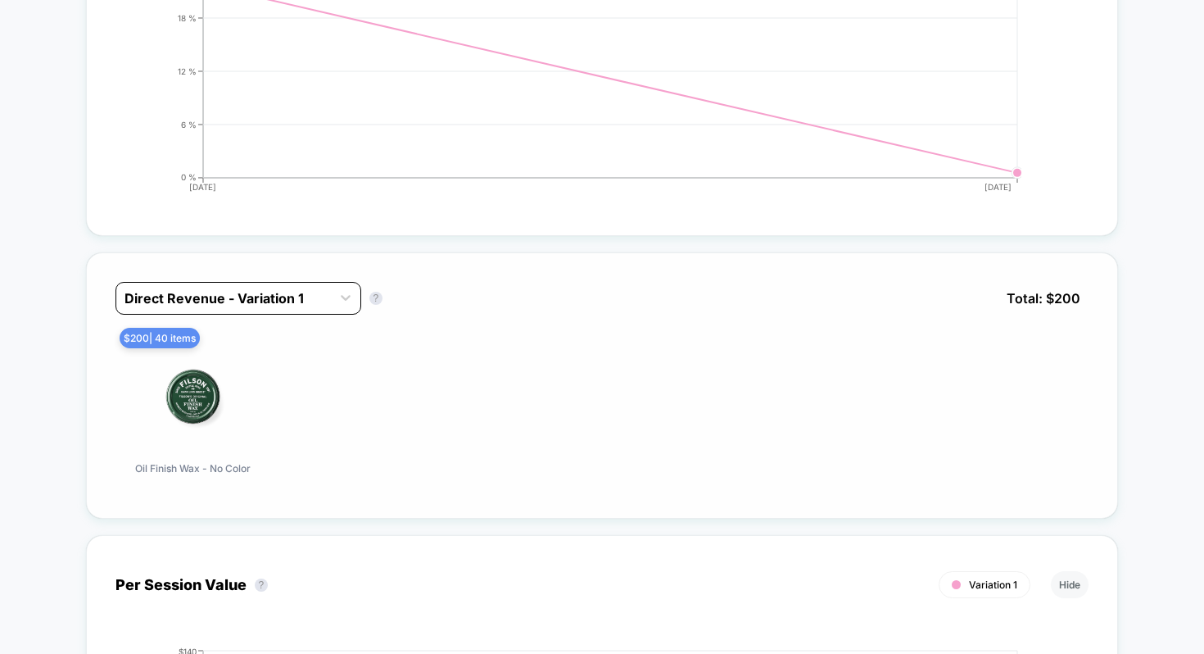
click at [299, 297] on div at bounding box center [224, 298] width 198 height 20
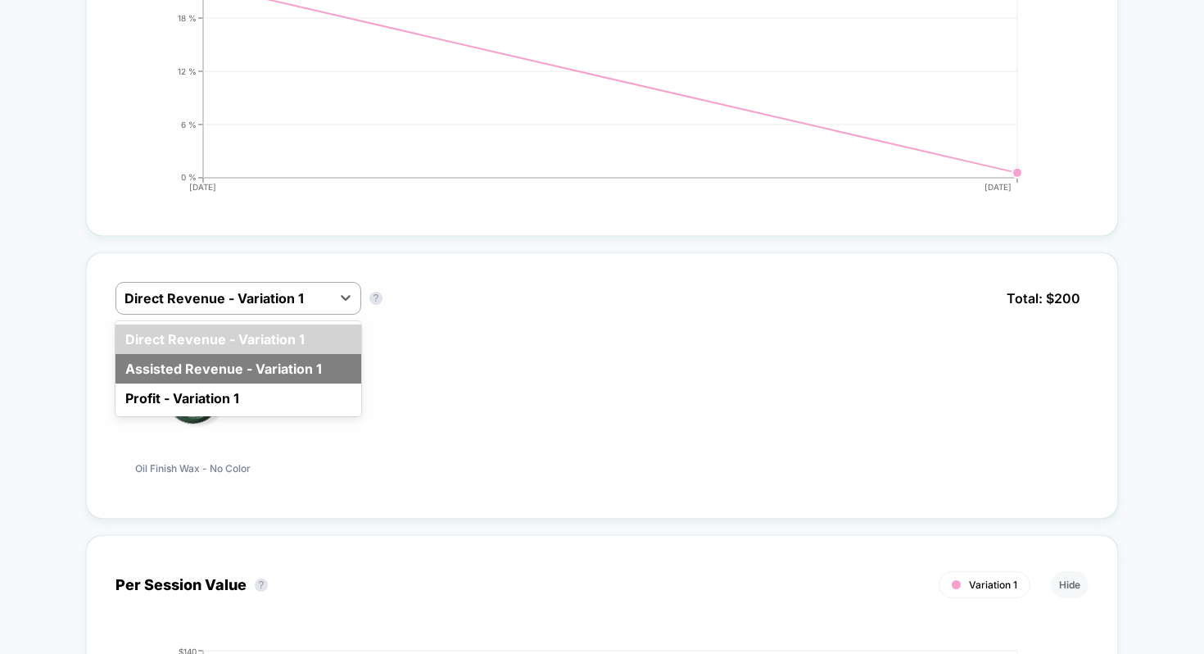
click at [259, 369] on div "Assisted Revenue - Variation 1" at bounding box center [239, 368] width 246 height 29
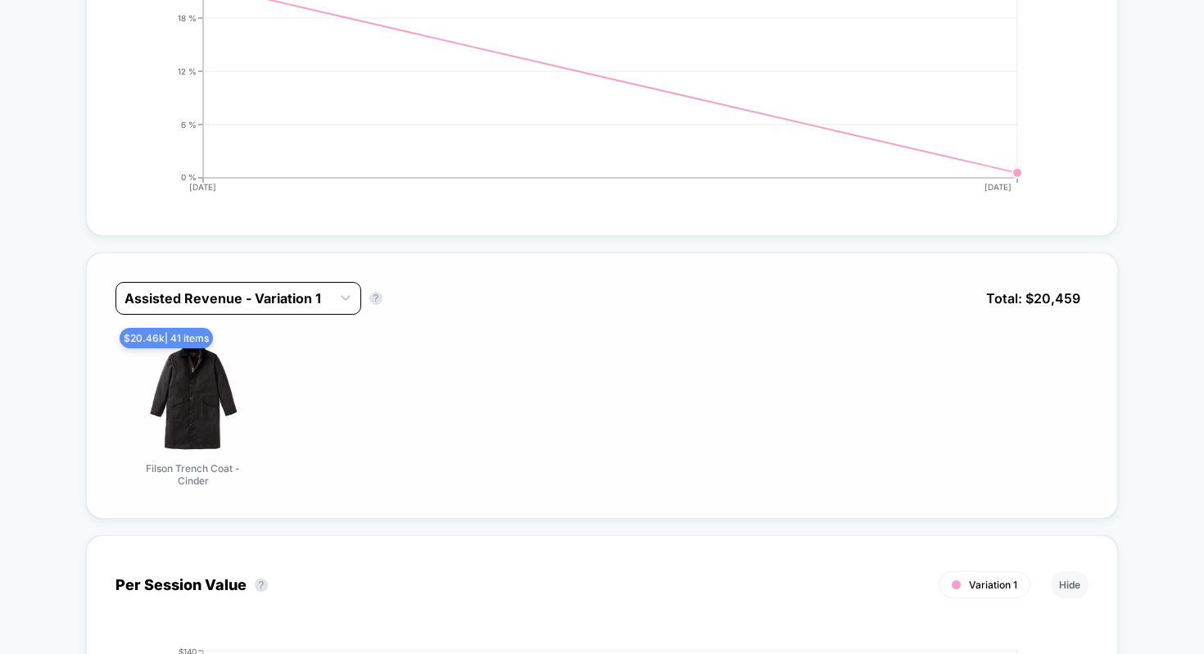
click at [323, 297] on div at bounding box center [224, 298] width 198 height 20
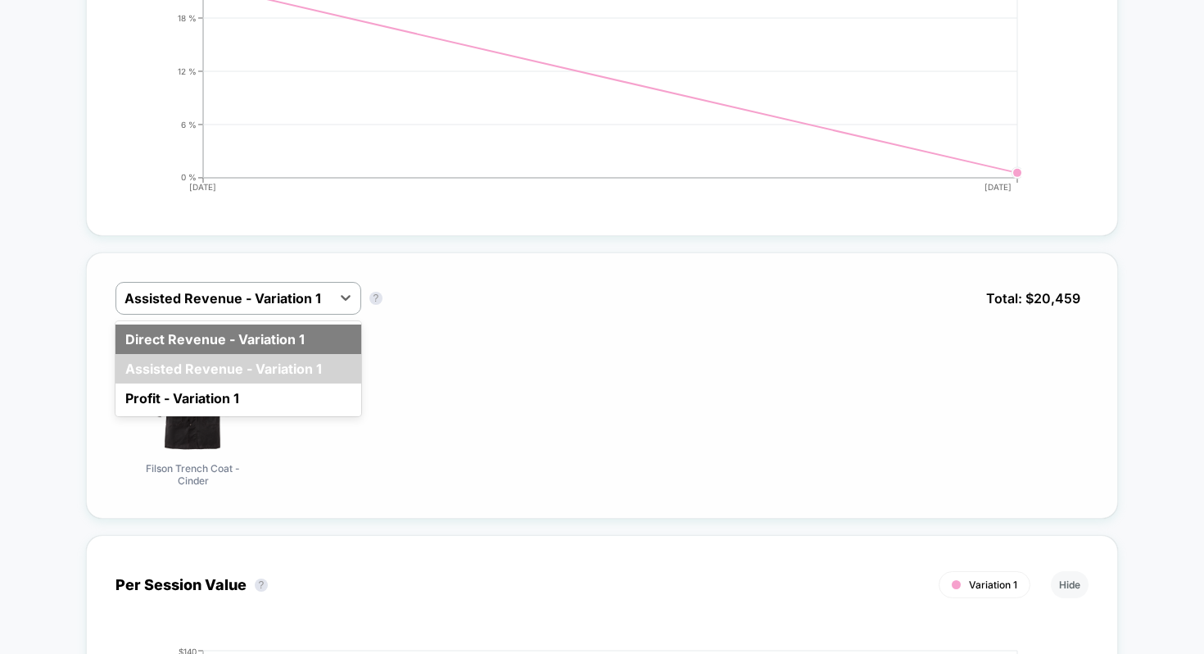
click at [278, 349] on div "Direct Revenue - Variation 1" at bounding box center [239, 338] width 246 height 29
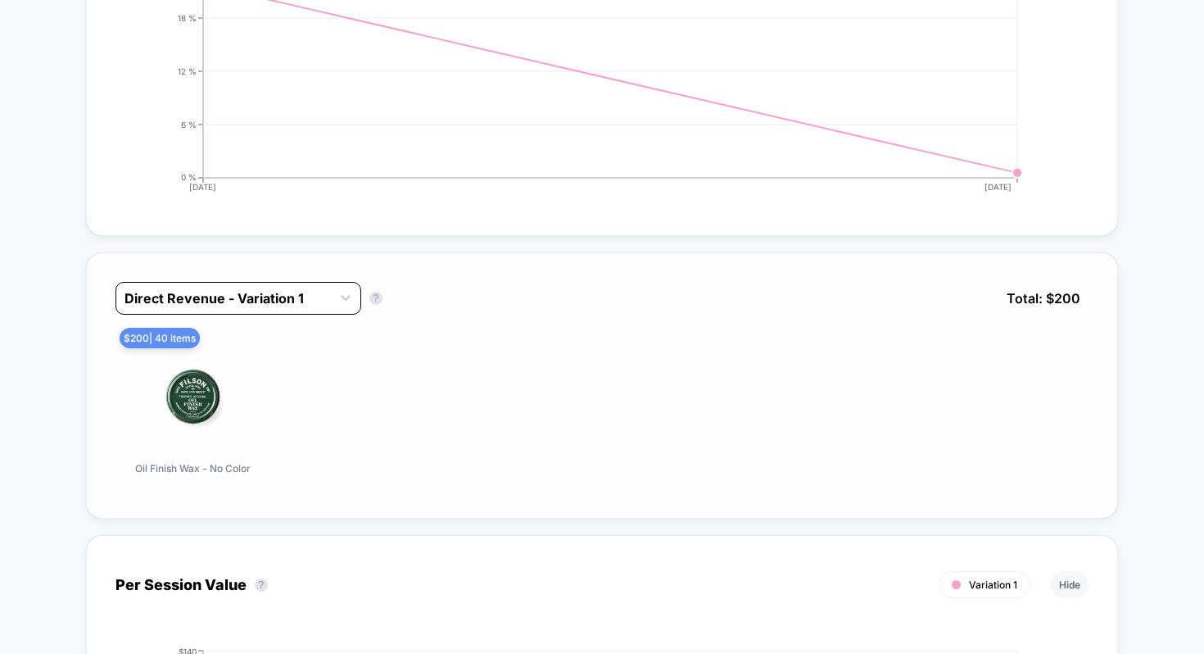
click at [323, 297] on div at bounding box center [224, 298] width 198 height 20
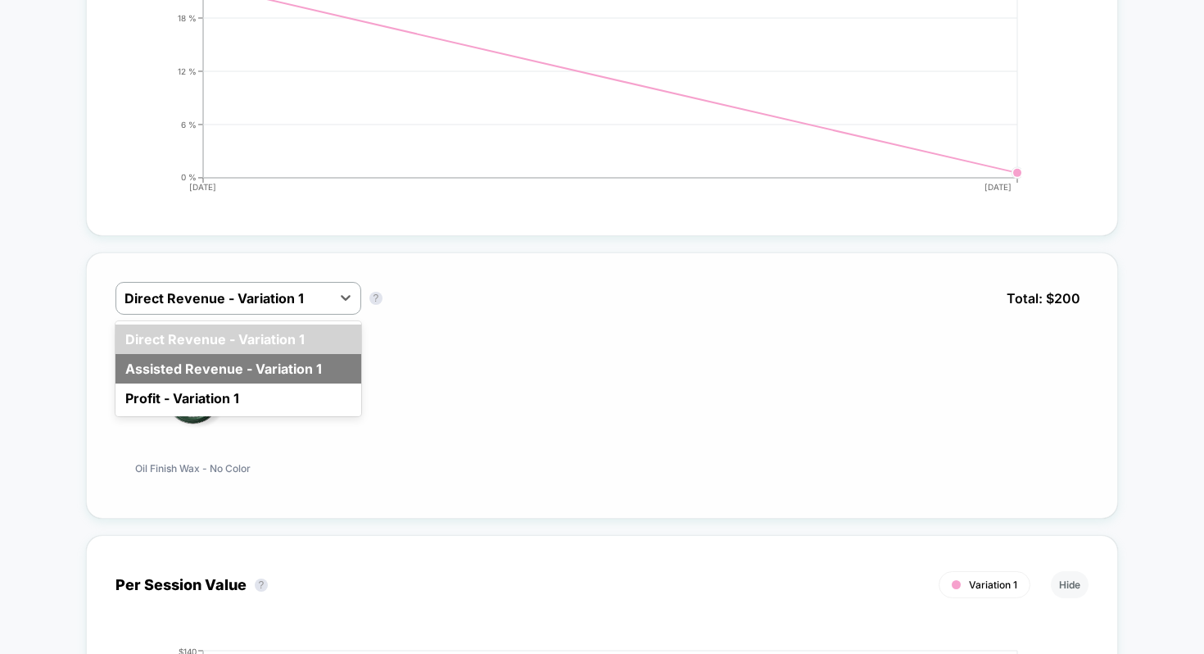
click at [281, 365] on div "Assisted Revenue - Variation 1" at bounding box center [239, 368] width 246 height 29
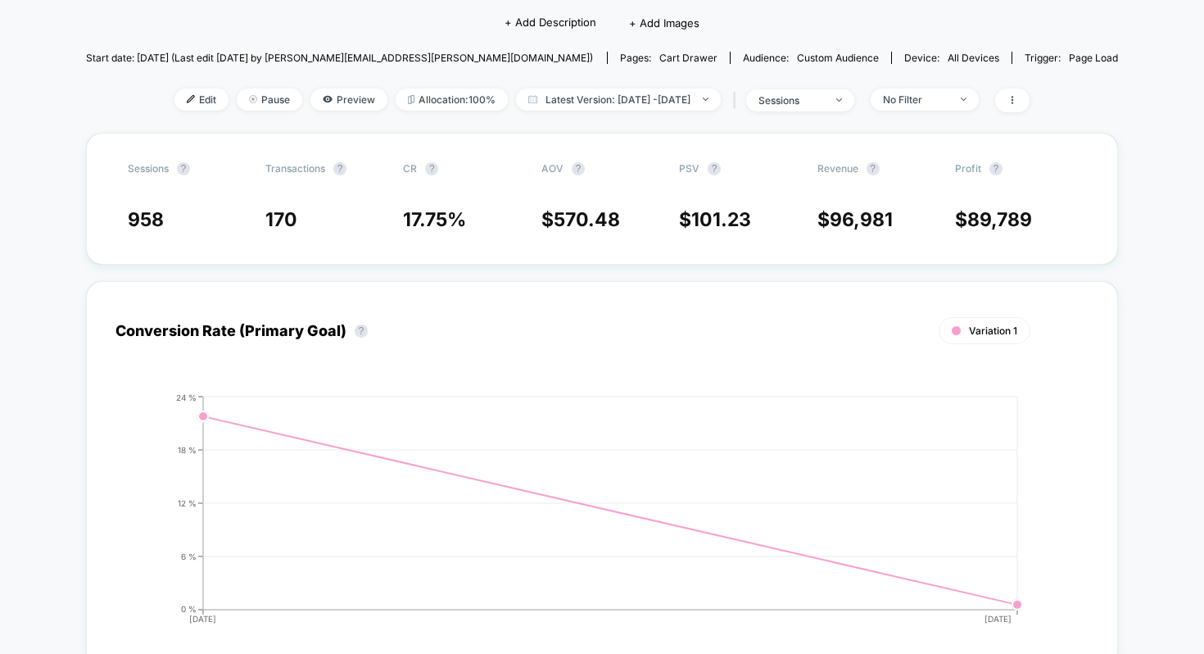
scroll to position [0, 0]
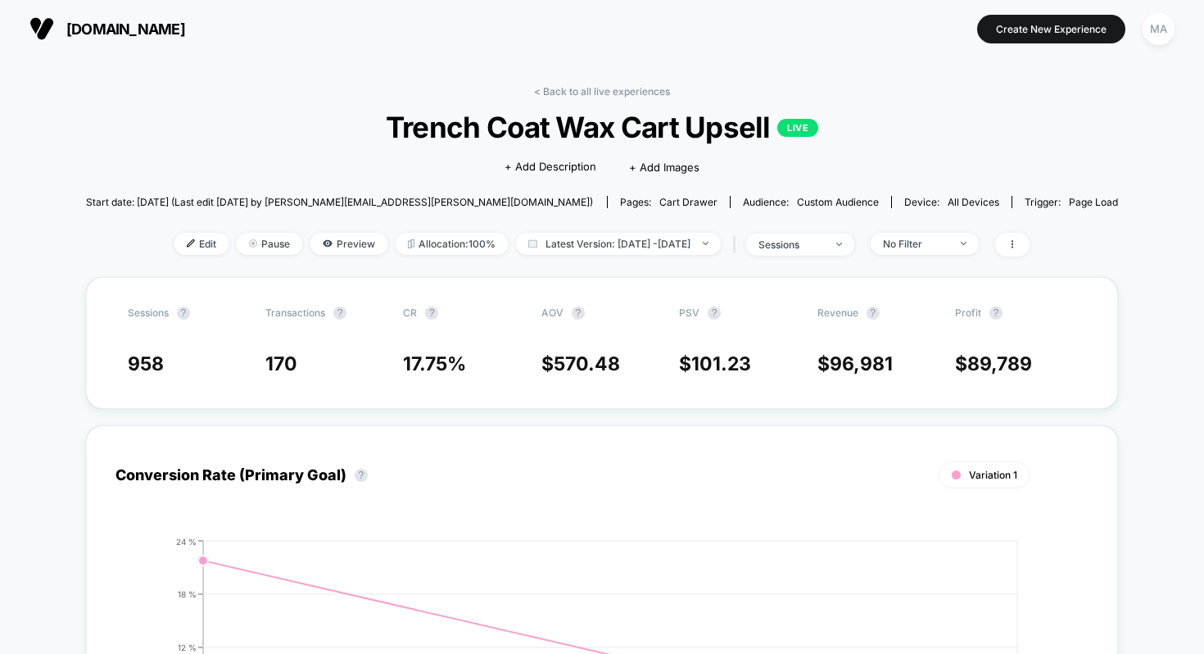
click at [562, 94] on link "< Back to all live experiences" at bounding box center [602, 91] width 136 height 12
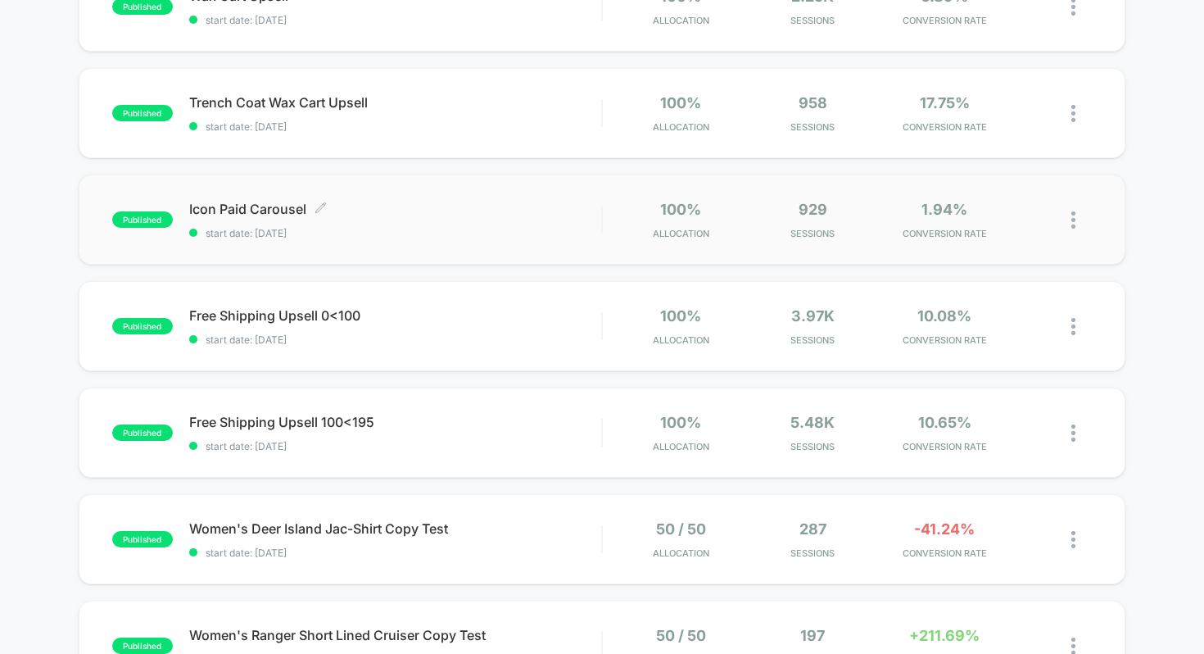
scroll to position [437, 0]
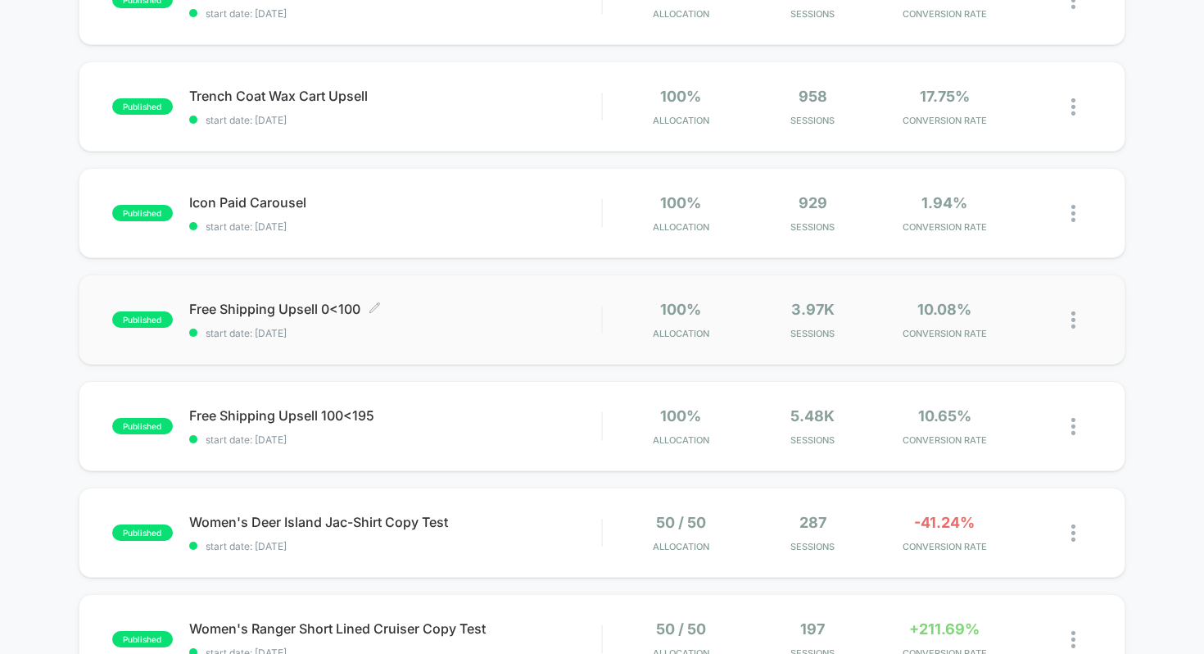
click at [508, 306] on span "Free Shipping Upsell 0<100 Click to edit experience details" at bounding box center [395, 309] width 413 height 16
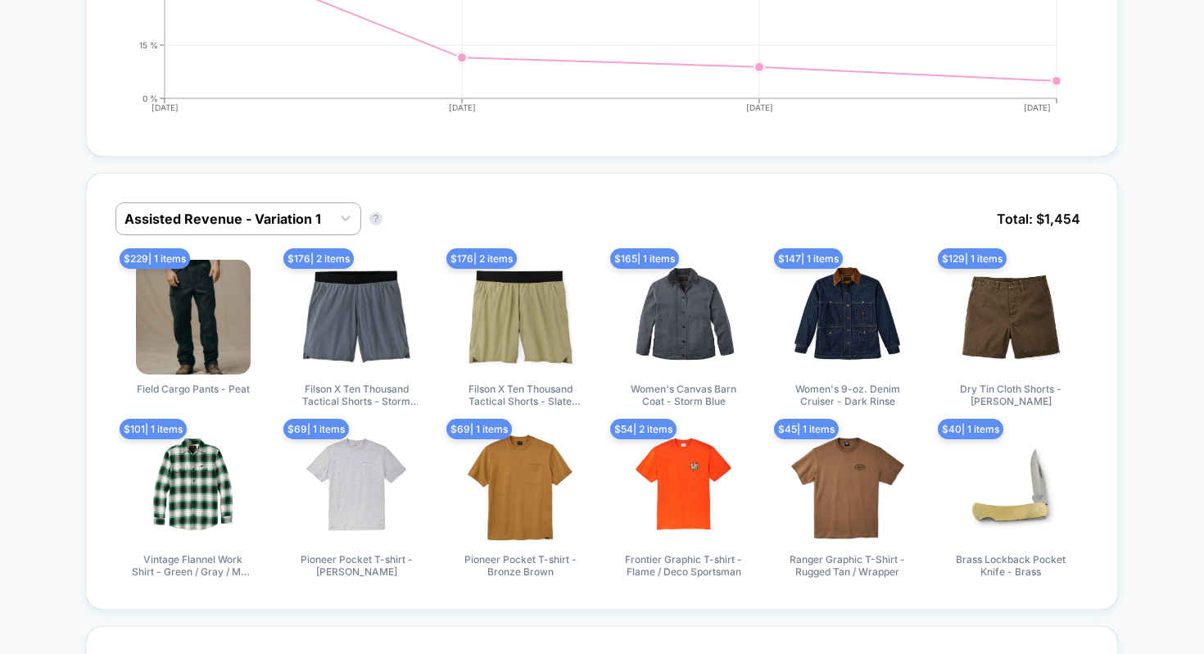
scroll to position [656, 0]
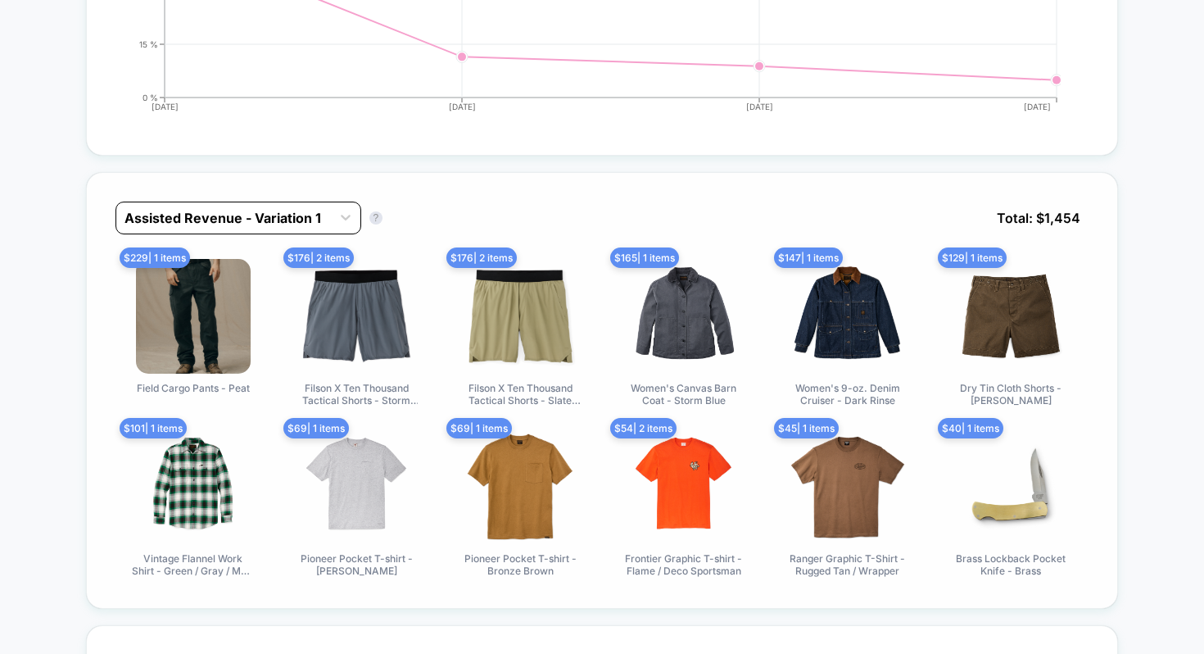
click at [283, 216] on div at bounding box center [224, 218] width 198 height 20
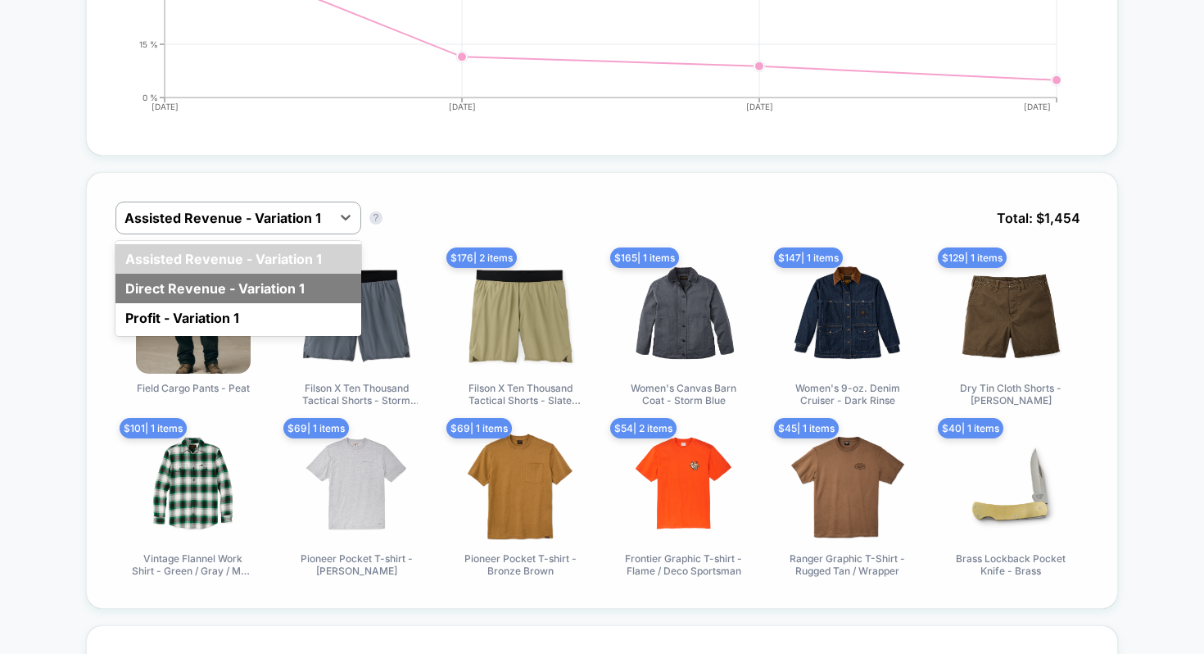
click at [251, 281] on div "Direct Revenue - Variation 1" at bounding box center [239, 288] width 246 height 29
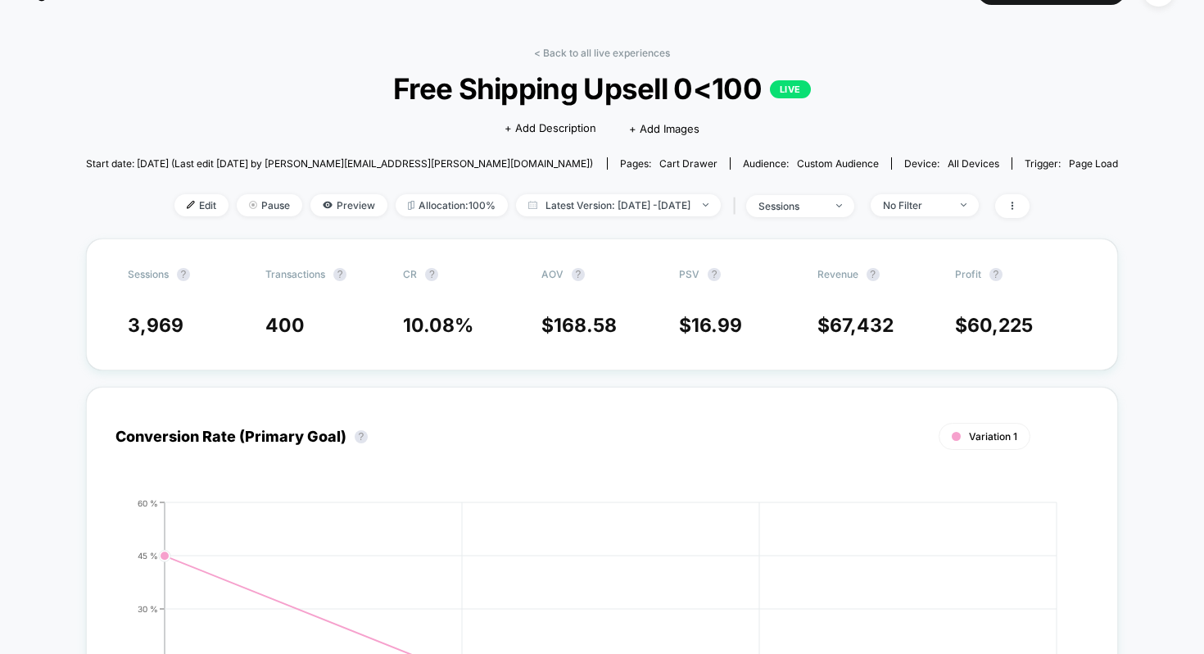
scroll to position [0, 0]
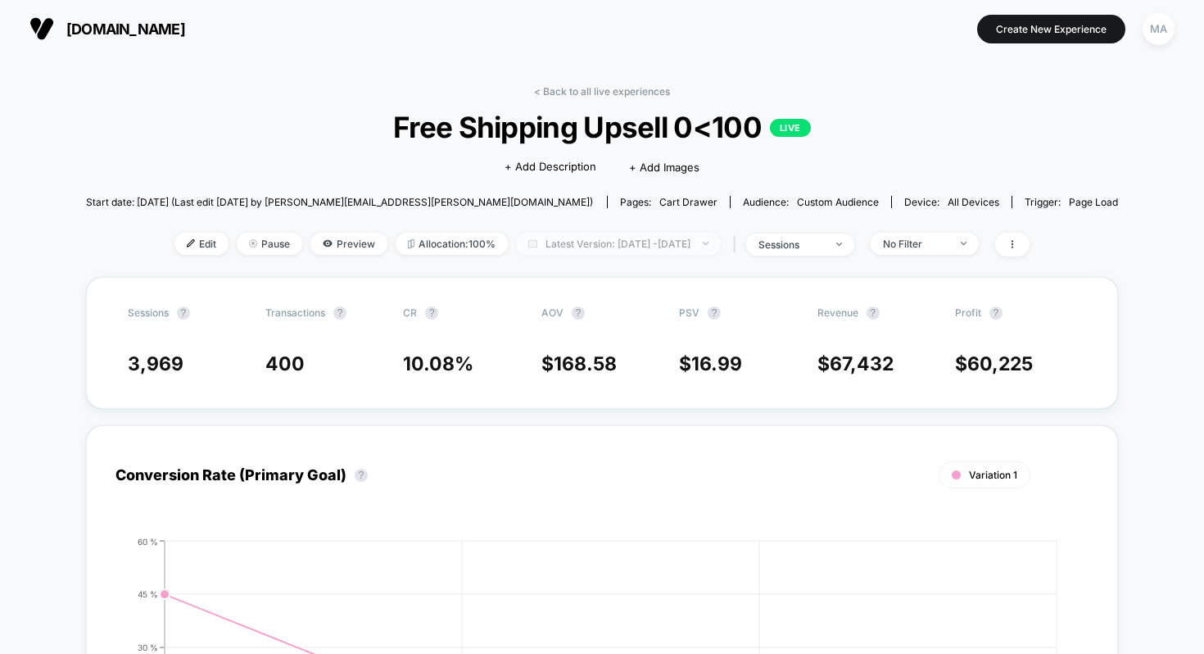
click at [562, 247] on span "Latest Version: Aug 13, 2025 - Aug 16, 2025" at bounding box center [618, 244] width 205 height 22
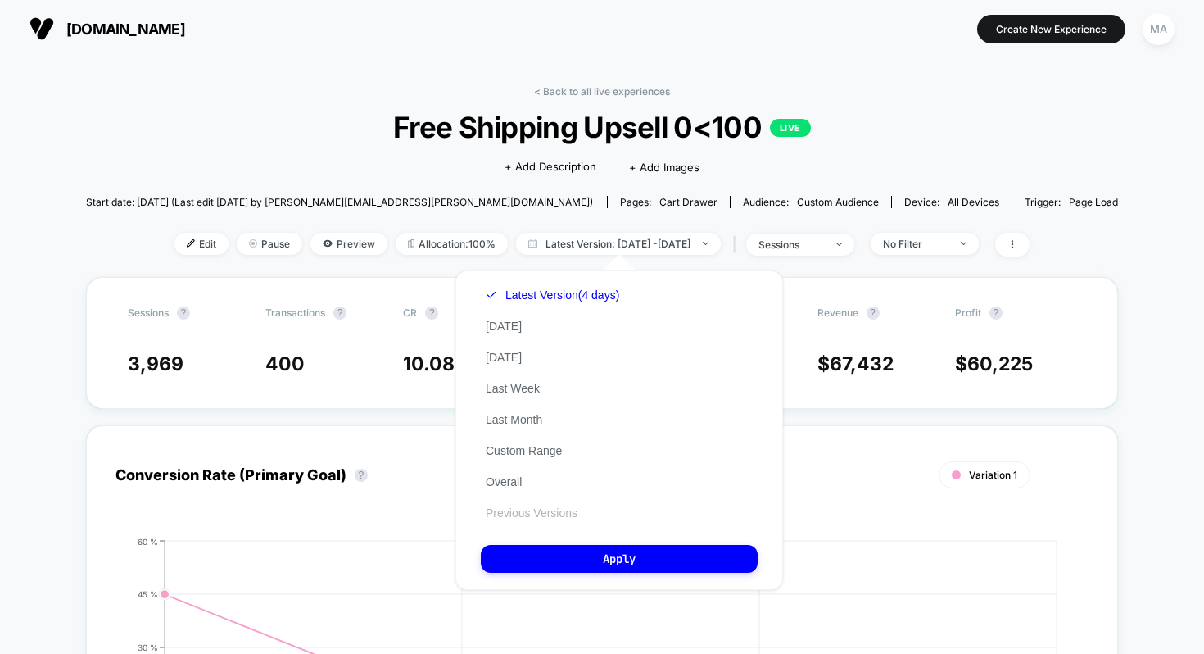
click at [569, 518] on button "Previous Versions" at bounding box center [532, 512] width 102 height 15
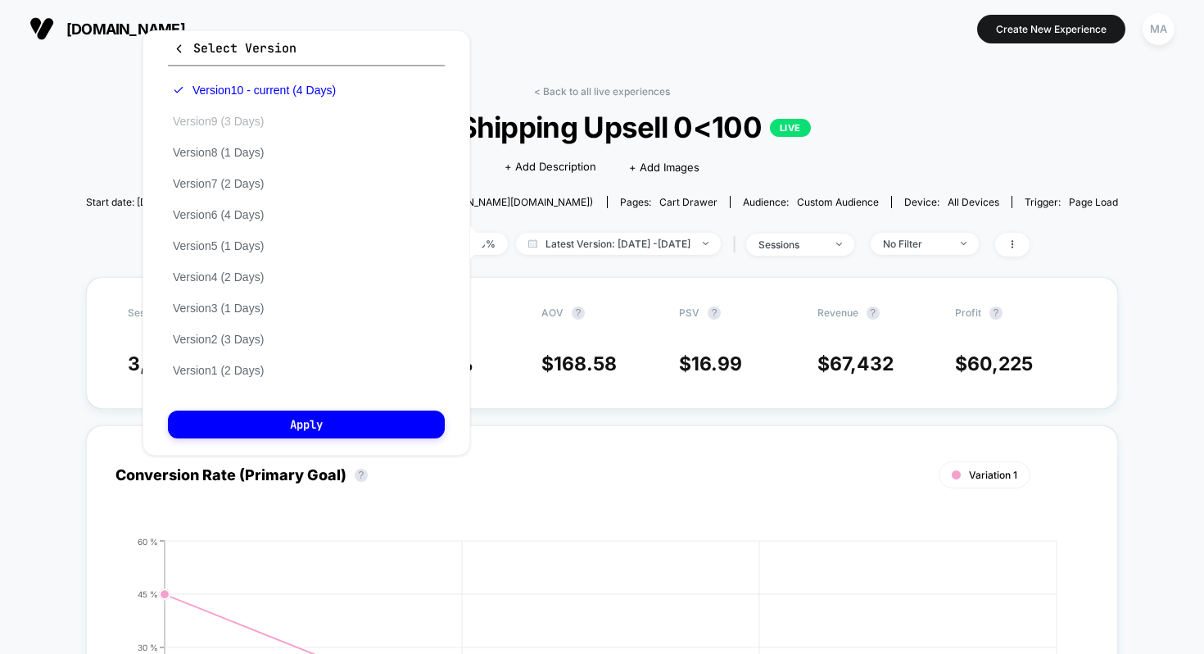
click at [256, 119] on button "Version 9 (3 Days)" at bounding box center [218, 121] width 101 height 15
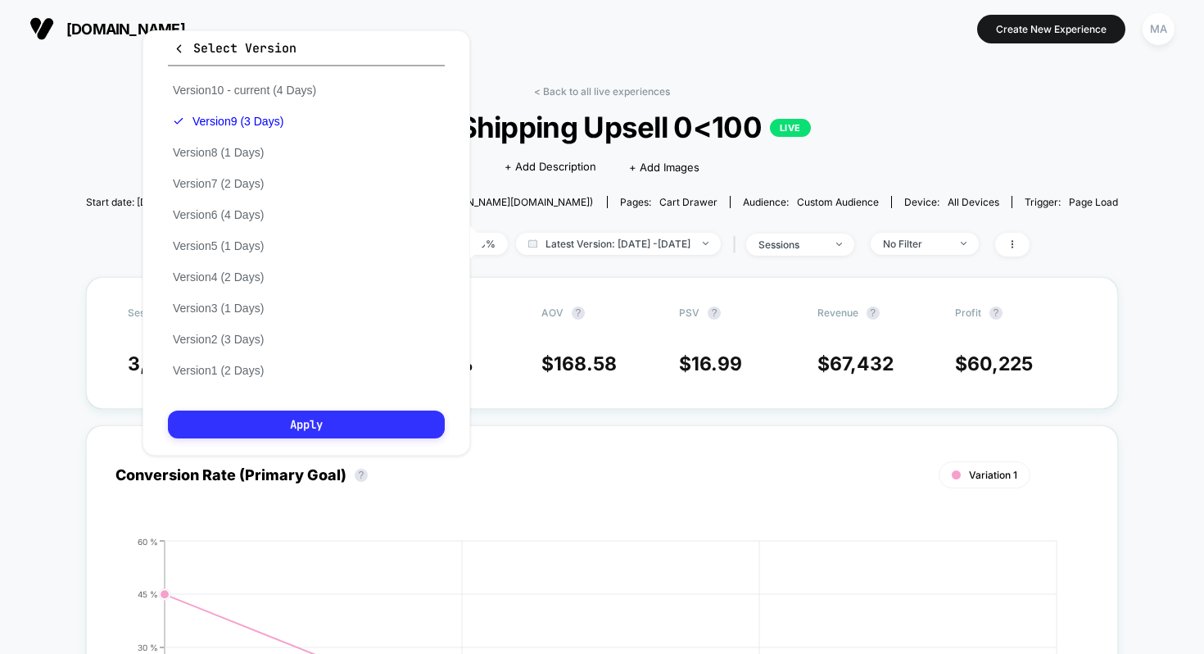
click at [325, 417] on button "Apply" at bounding box center [306, 424] width 277 height 28
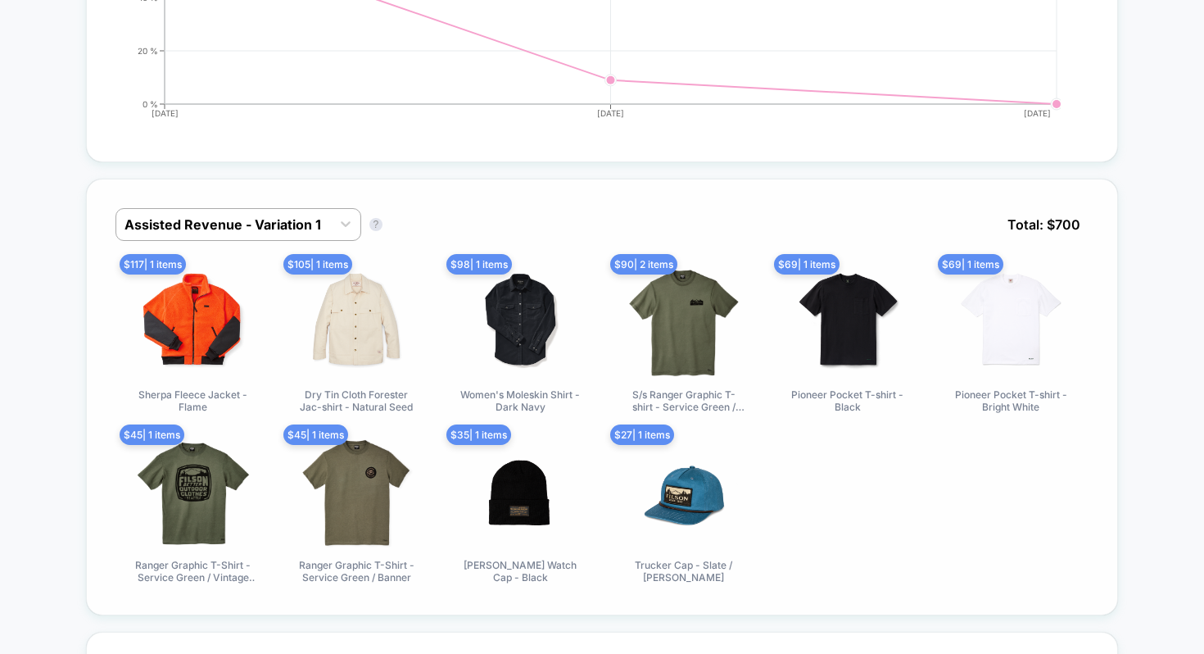
scroll to position [655, 0]
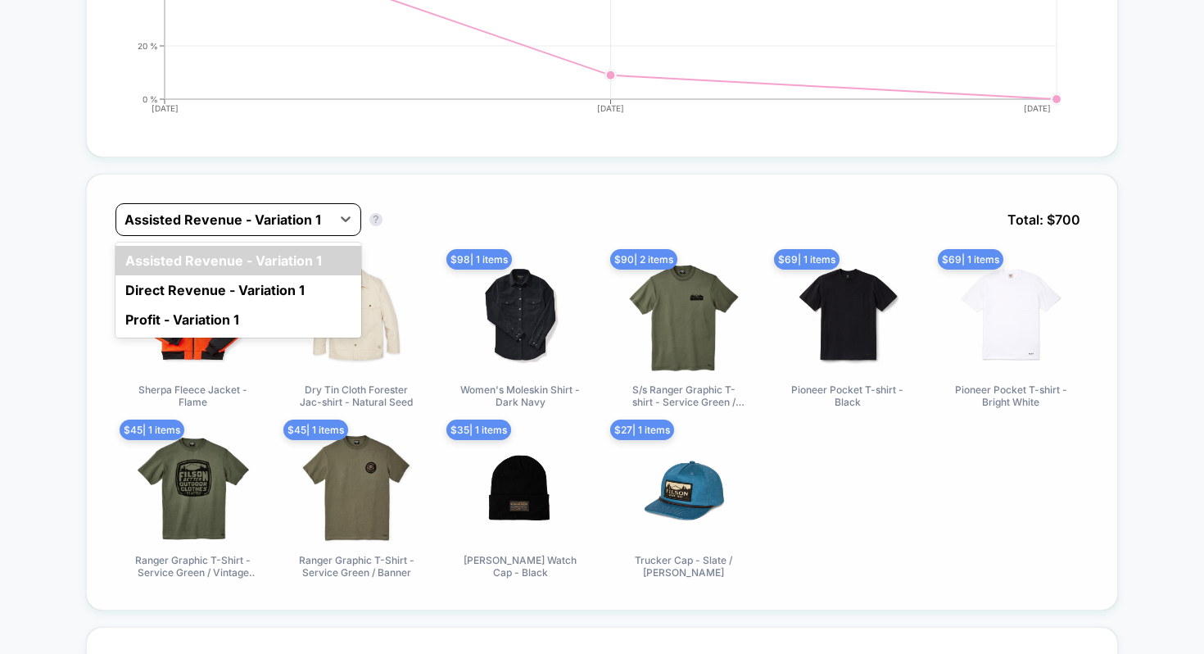
click at [273, 216] on div at bounding box center [224, 220] width 198 height 20
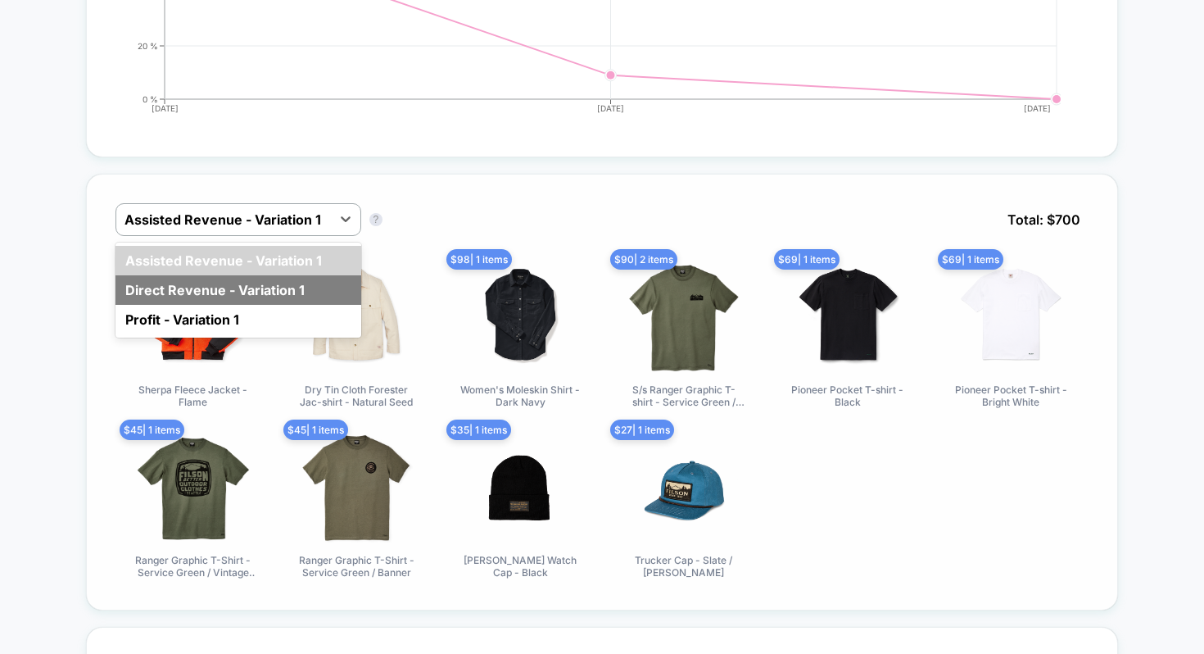
click at [239, 291] on div "Direct Revenue - Variation 1" at bounding box center [239, 289] width 246 height 29
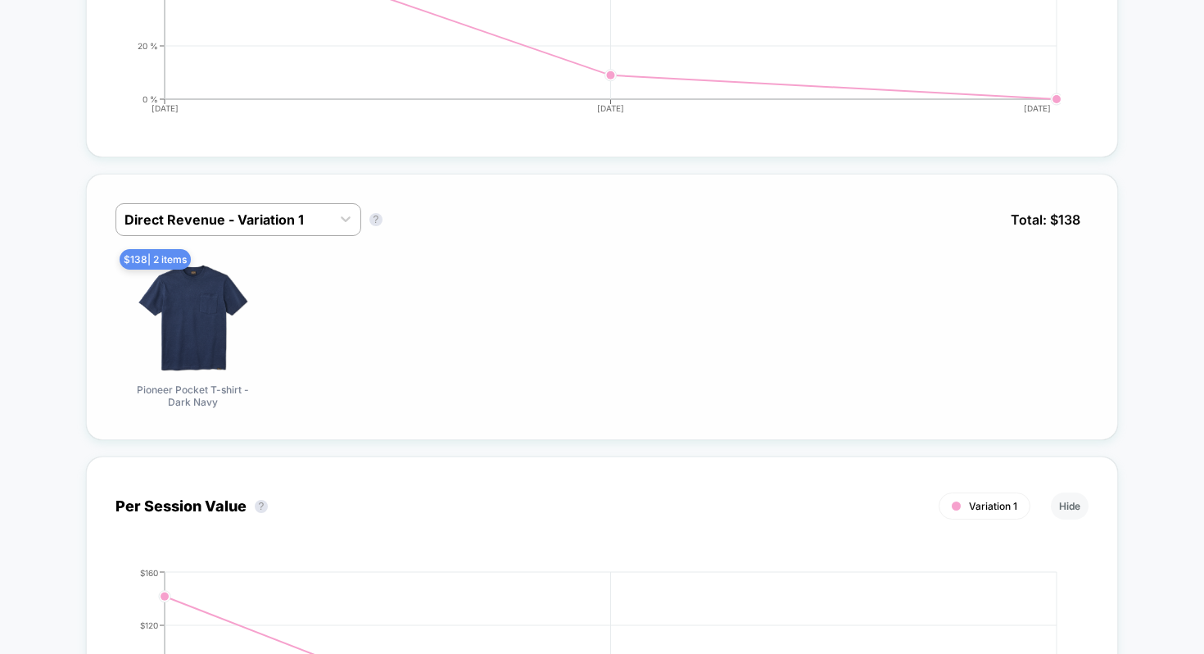
click at [533, 221] on div "Direct Revenue - Variation 1 Direct Revenue - Variation 1 ? Total: $ 138" at bounding box center [603, 231] width 974 height 57
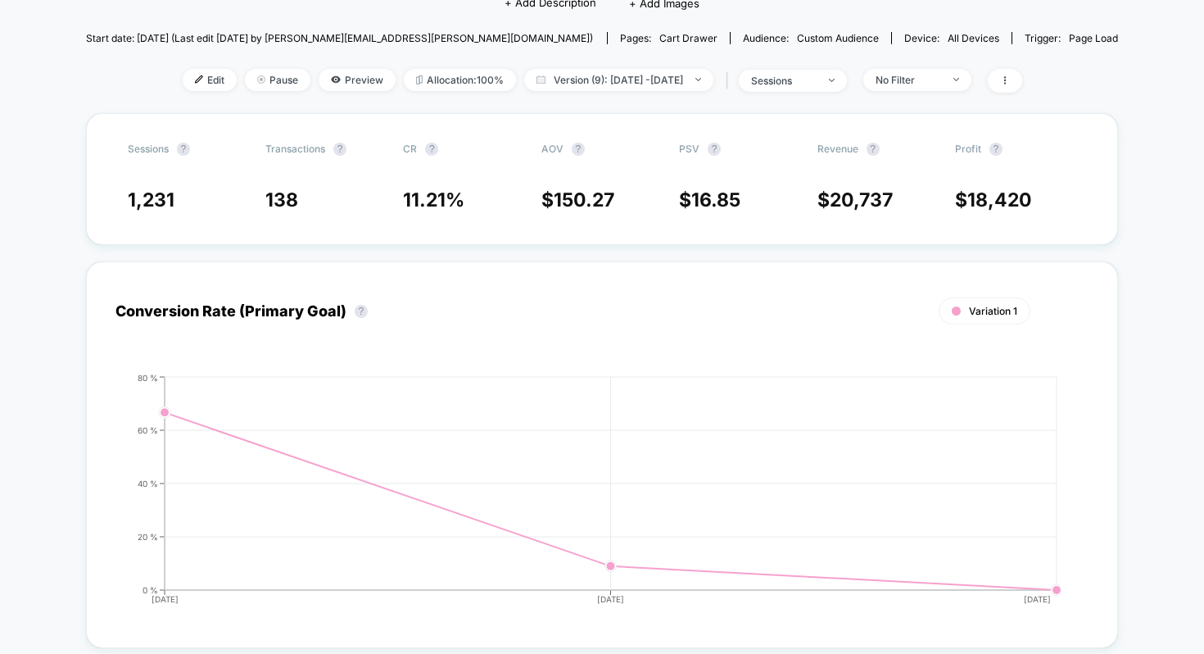
scroll to position [0, 0]
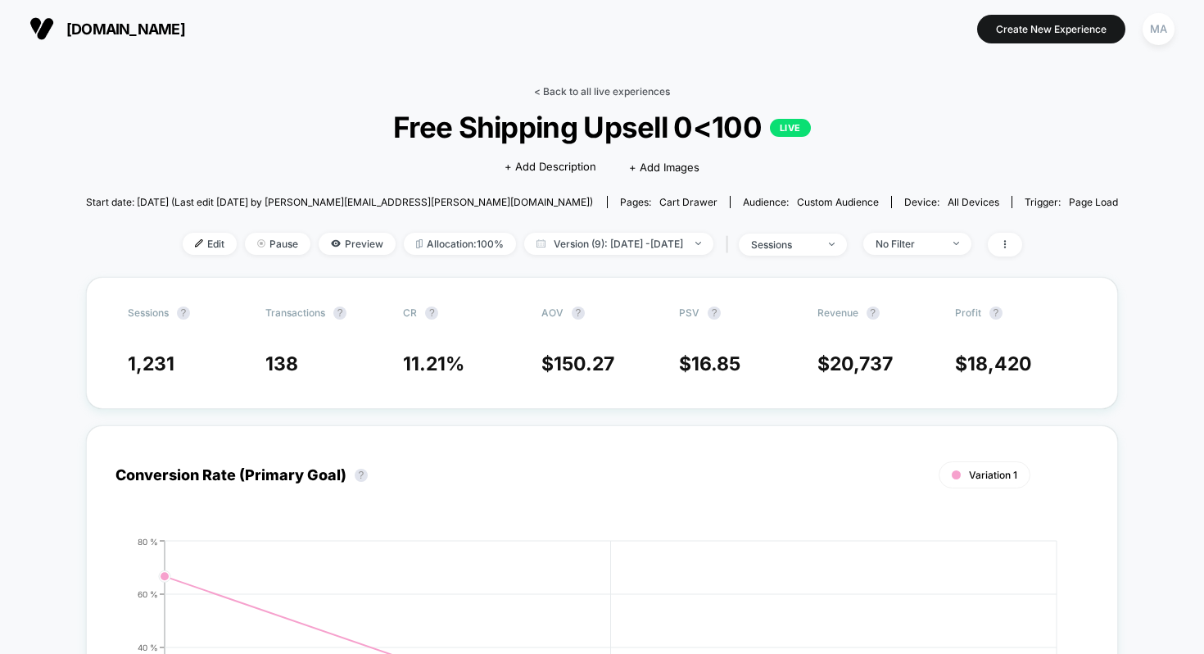
click at [573, 90] on link "< Back to all live experiences" at bounding box center [602, 91] width 136 height 12
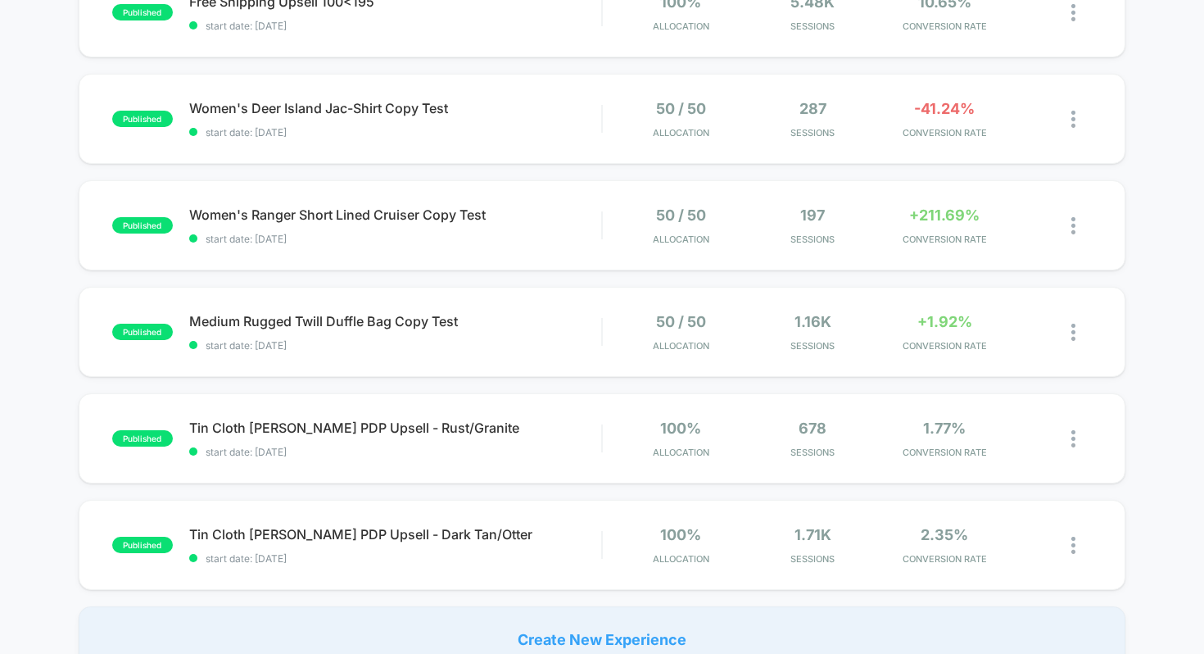
scroll to position [847, 0]
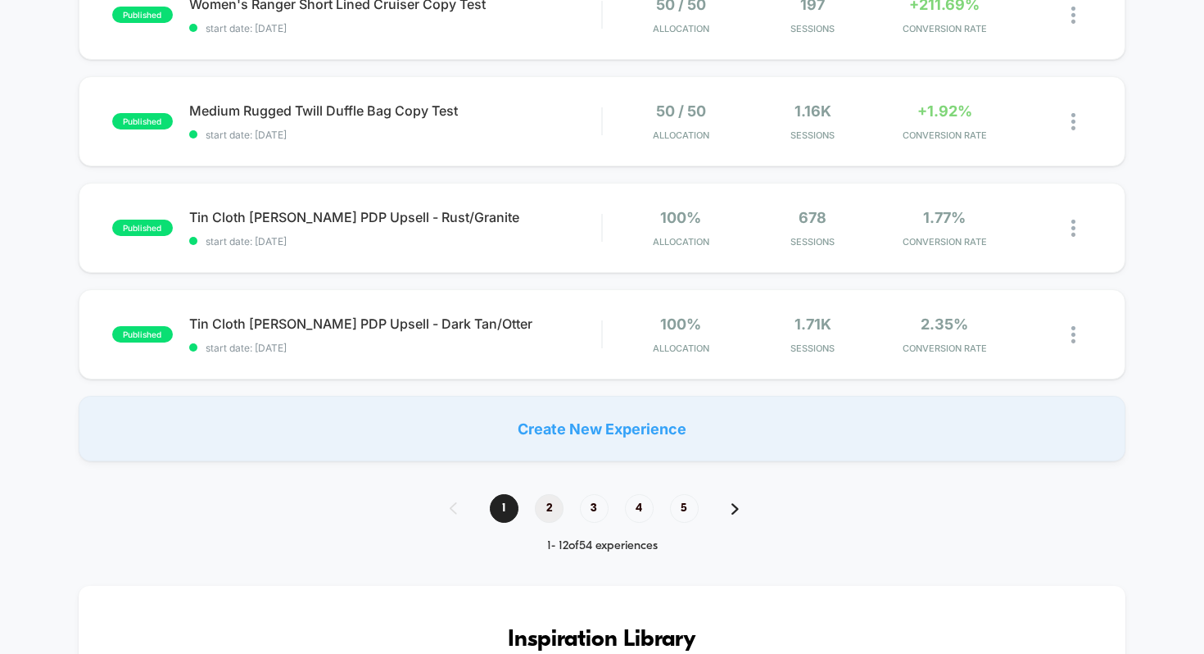
click at [544, 503] on span "2" at bounding box center [549, 508] width 29 height 29
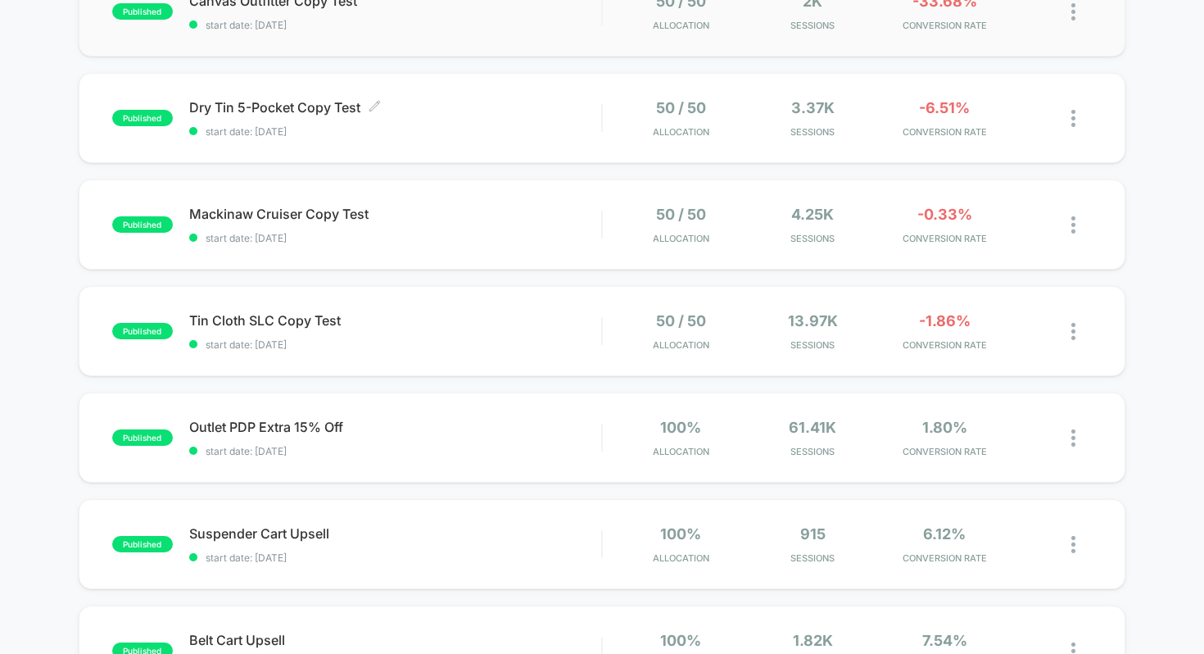
scroll to position [533, 0]
click at [537, 323] on span "Tin Cloth SLC Copy Test Click to edit experience details" at bounding box center [395, 319] width 413 height 16
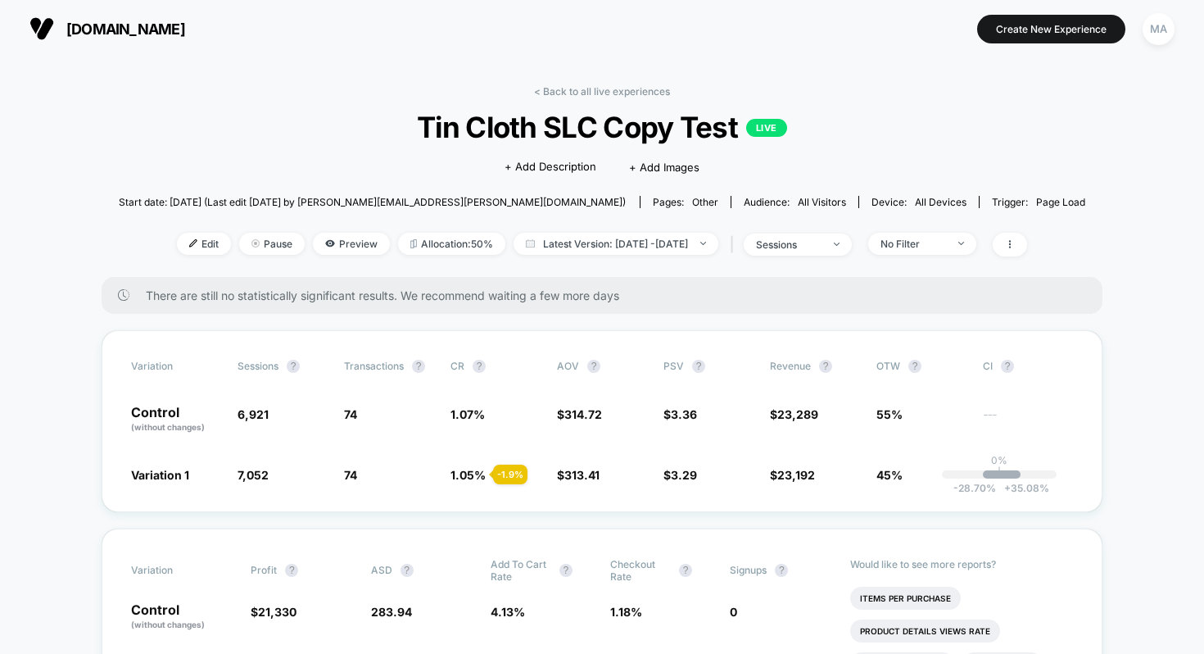
click at [542, 92] on link "< Back to all live experiences" at bounding box center [602, 91] width 136 height 12
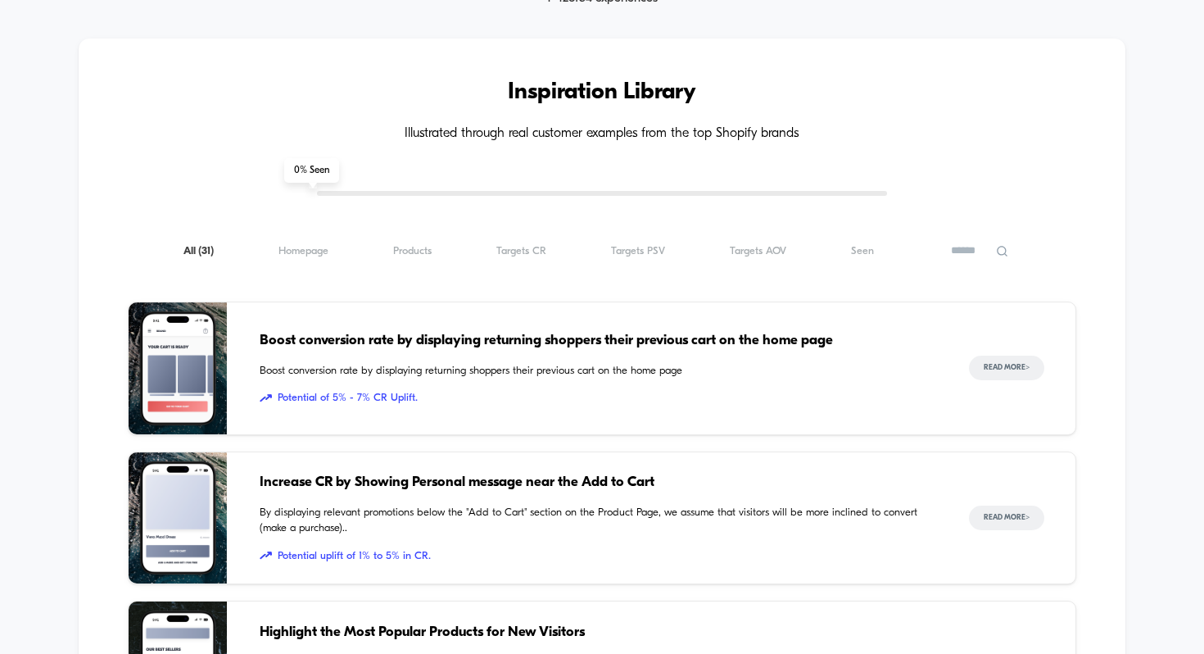
scroll to position [1807, 0]
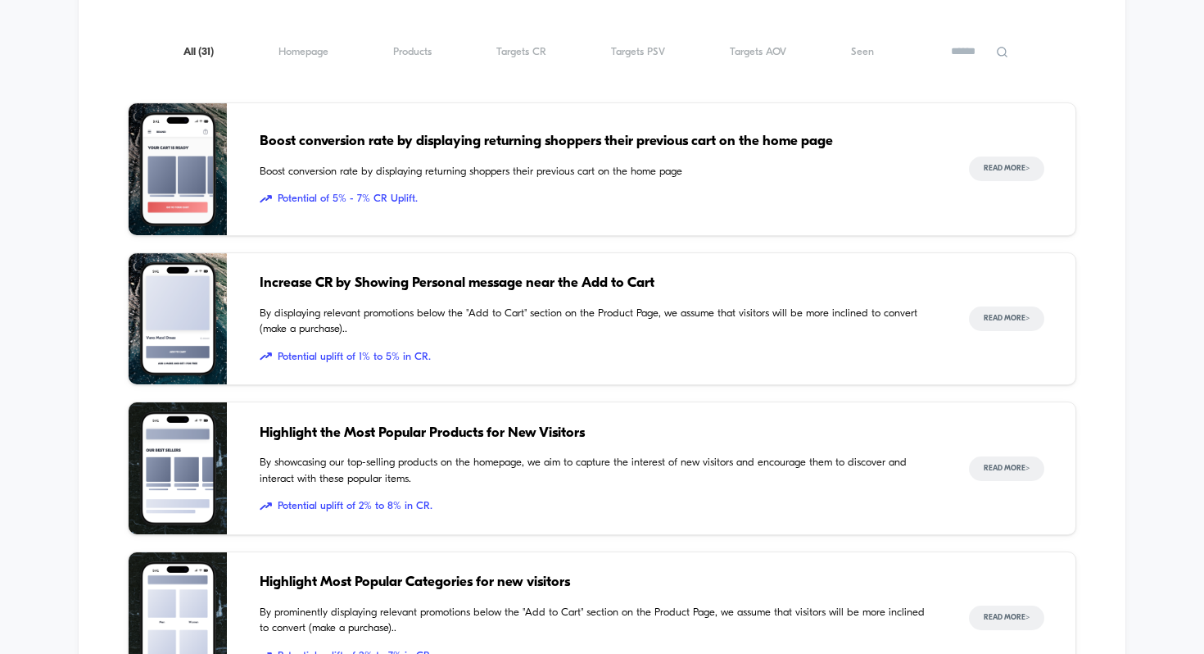
click at [301, 58] on div "All ( 31 ) Homepage ( 31 ) Products ( 31 ) Targets CR ( 31 ) Targets PSV ( 31 )…" at bounding box center [602, 52] width 949 height 20
click at [309, 50] on span "Homepage ( 31 )" at bounding box center [304, 52] width 50 height 12
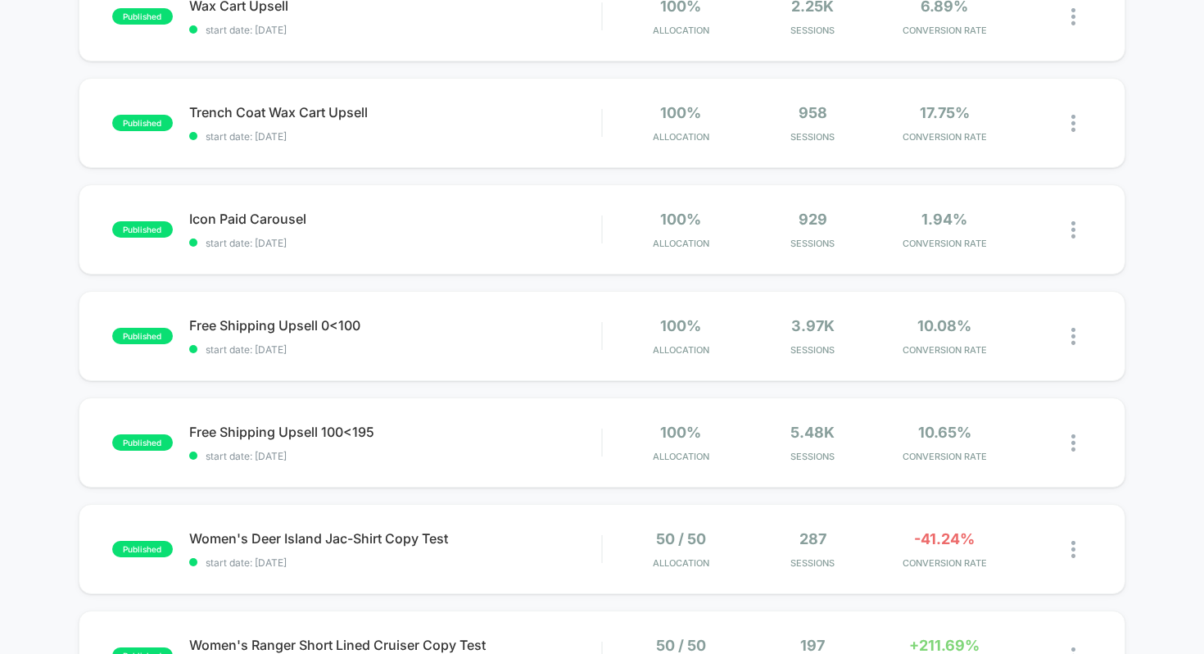
scroll to position [0, 0]
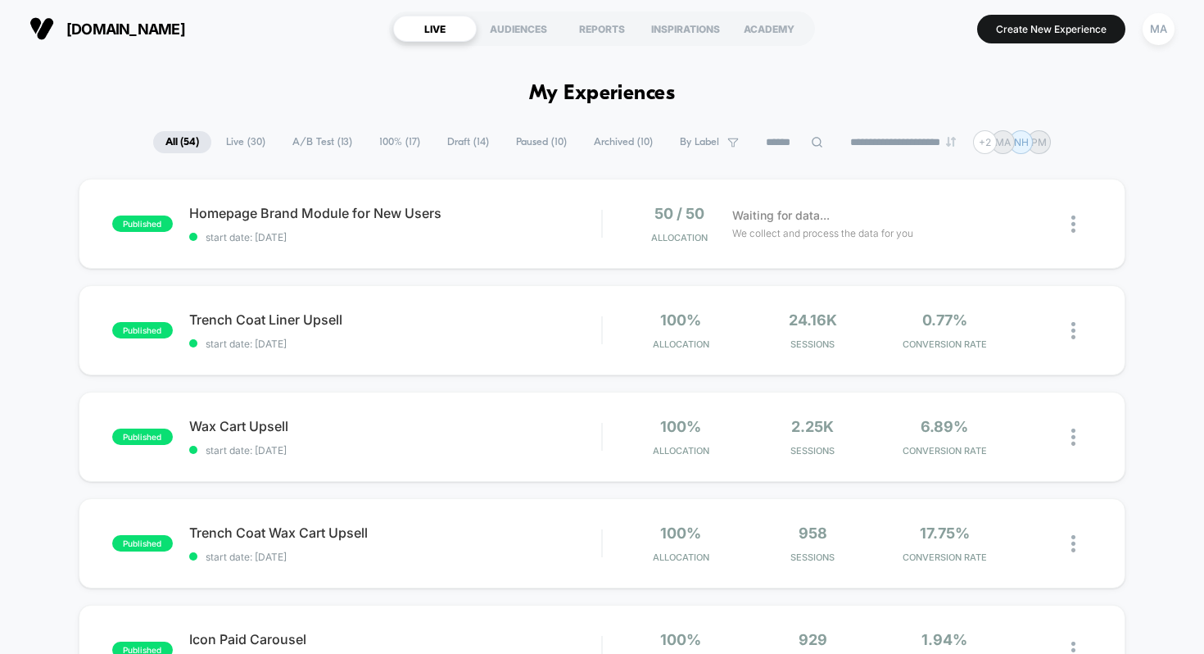
click at [174, 142] on span "All ( 54 )" at bounding box center [182, 142] width 58 height 22
click at [536, 229] on div "Homepage Brand Module for New Users Click to edit experience details Click to e…" at bounding box center [395, 224] width 413 height 39
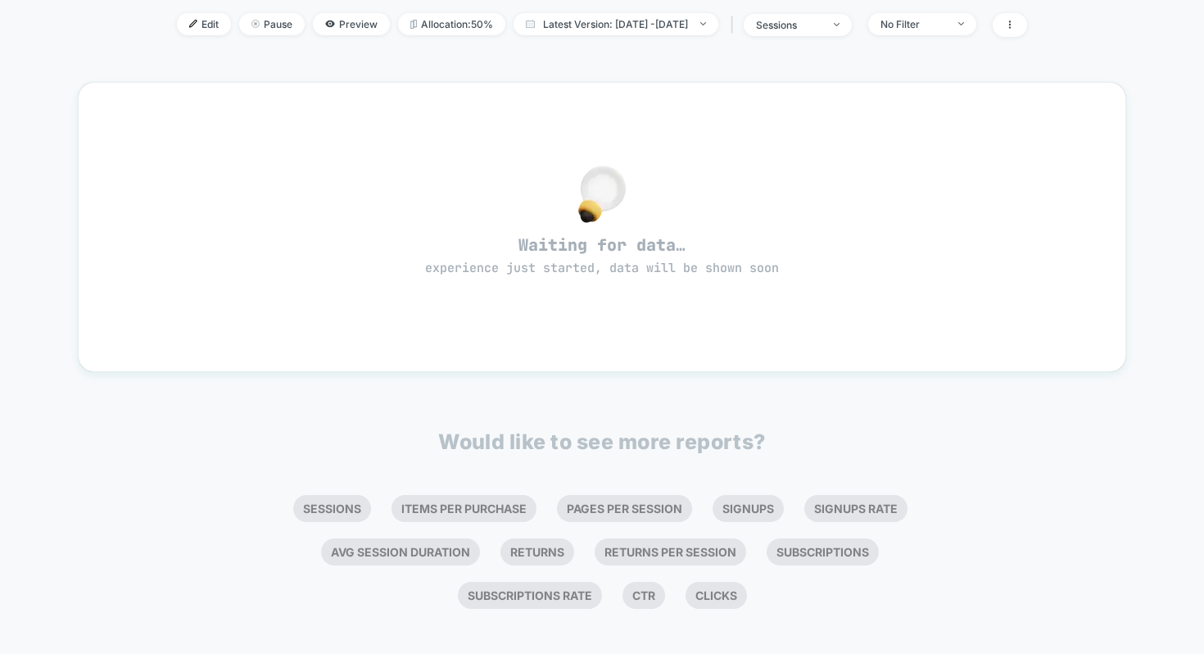
scroll to position [230, 0]
